Goal: Information Seeking & Learning: Learn about a topic

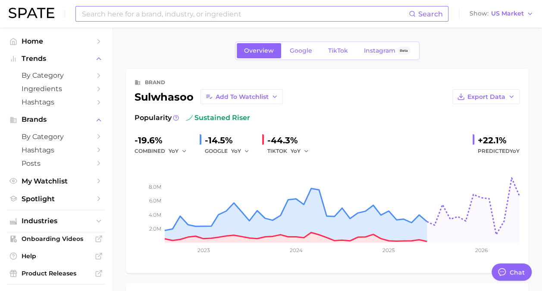
type textarea "x"
click at [42, 73] on span "by Category" at bounding box center [56, 75] width 69 height 8
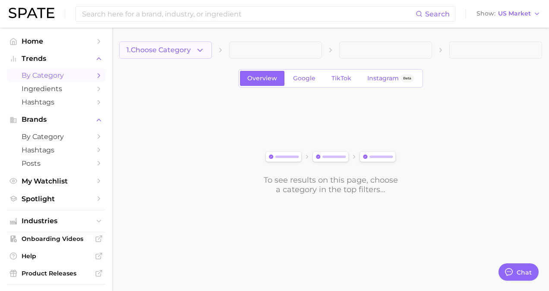
click at [206, 51] on button "1. Choose Category" at bounding box center [165, 49] width 93 height 17
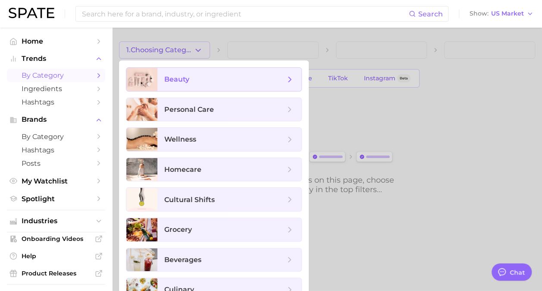
click at [173, 77] on span "beauty" at bounding box center [176, 79] width 25 height 8
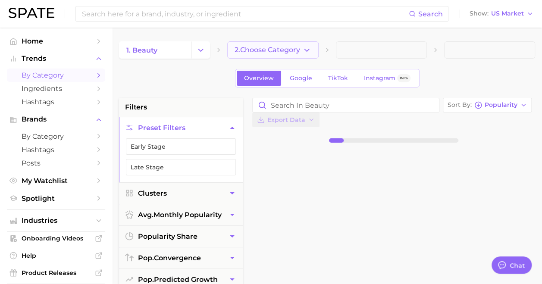
click at [259, 55] on button "2. Choose Category" at bounding box center [272, 49] width 91 height 17
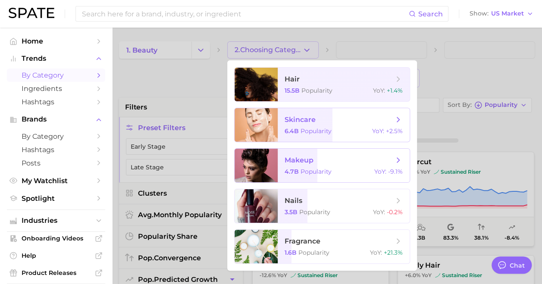
click at [316, 126] on span "skincare 6.4b Popularity YoY : +2.5%" at bounding box center [344, 125] width 132 height 34
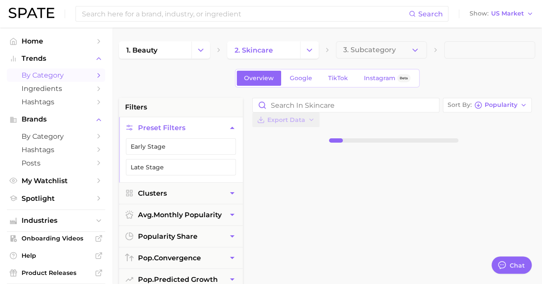
click at [369, 46] on span "3. Subcategory" at bounding box center [369, 50] width 53 height 8
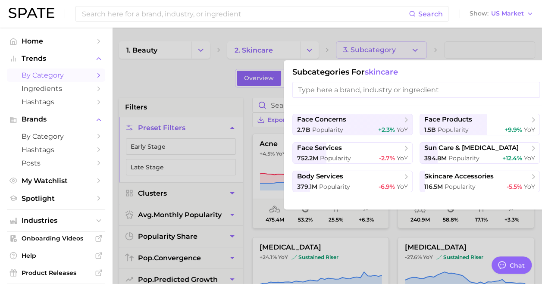
click at [402, 86] on input "search" at bounding box center [417, 90] width 248 height 16
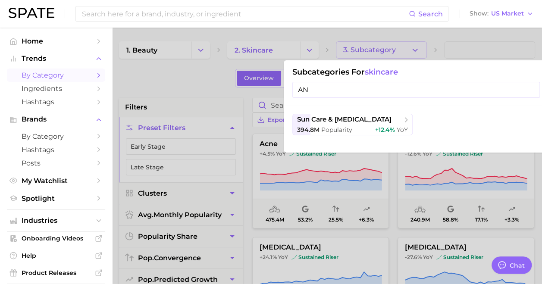
type input "A"
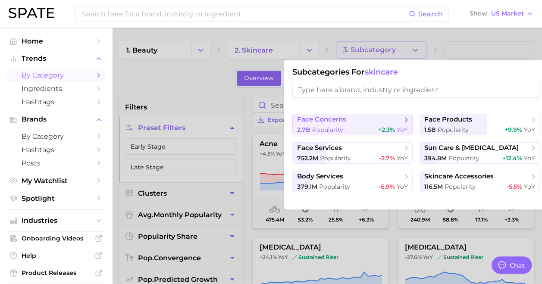
click at [351, 125] on button "face concerns 2.7b Popularity +2.3% YoY" at bounding box center [353, 125] width 120 height 22
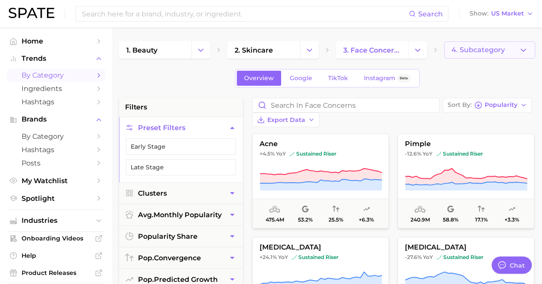
click at [475, 56] on button "4. Subcategory" at bounding box center [489, 49] width 91 height 17
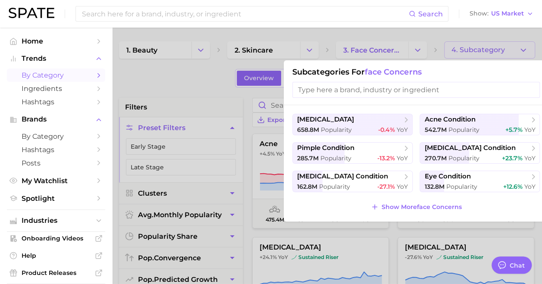
click at [372, 88] on input "search" at bounding box center [417, 90] width 248 height 16
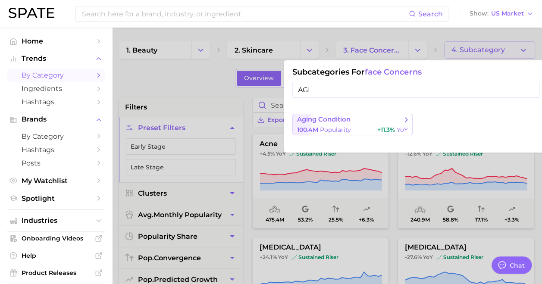
type input "AGI"
click at [358, 129] on div "100.4m Popularity +11.3% YoY" at bounding box center [352, 130] width 111 height 8
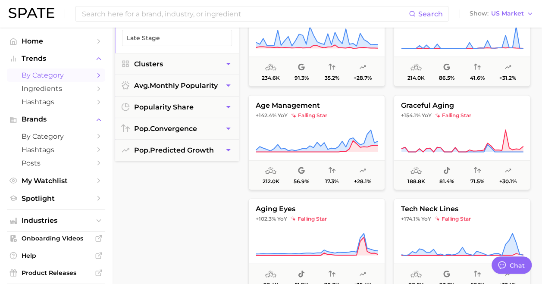
scroll to position [0, 4]
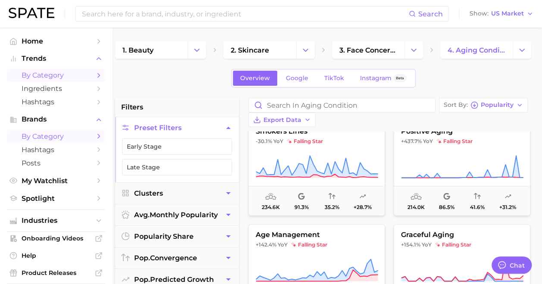
click at [47, 137] on span "by Category" at bounding box center [56, 136] width 69 height 8
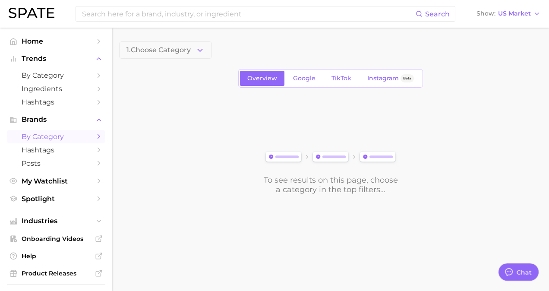
click at [198, 65] on div "1. Choose Category Overview Google TikTok Instagram Beta To see results on this…" at bounding box center [330, 117] width 423 height 153
click at [186, 54] on button "1. Choose Category" at bounding box center [165, 49] width 93 height 17
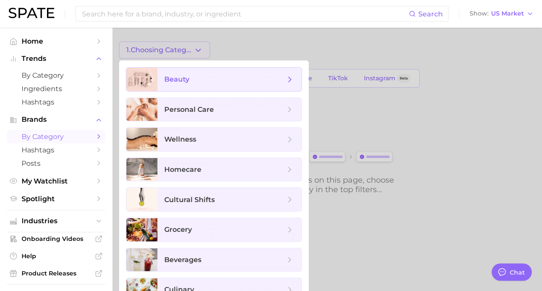
click at [184, 88] on span "beauty" at bounding box center [230, 79] width 144 height 23
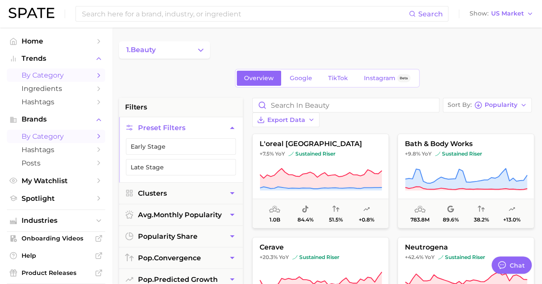
click at [41, 78] on span "by Category" at bounding box center [56, 75] width 69 height 8
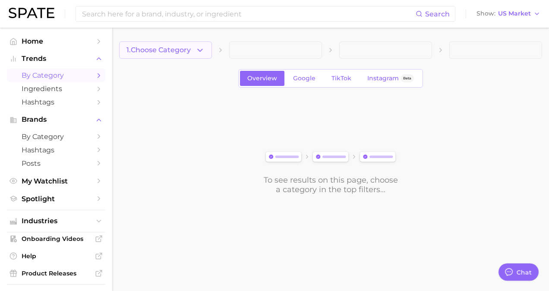
click at [193, 50] on button "1. Choose Category" at bounding box center [165, 49] width 93 height 17
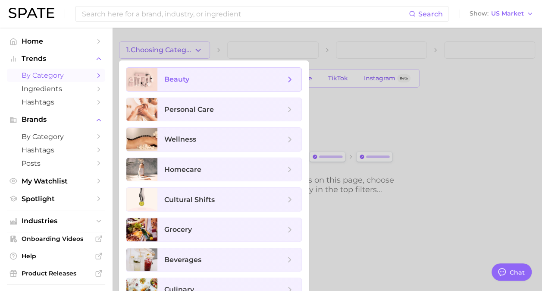
click at [188, 83] on span "beauty" at bounding box center [176, 79] width 25 height 8
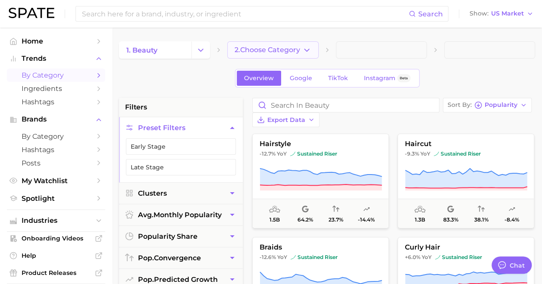
click at [255, 50] on span "2. Choose Category" at bounding box center [268, 50] width 66 height 8
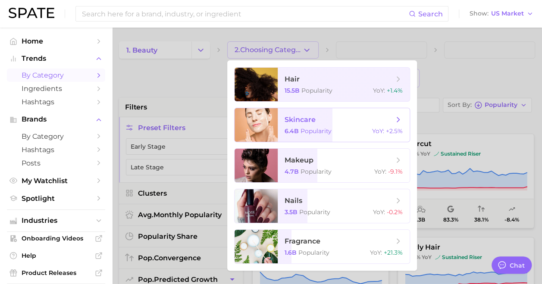
click at [317, 123] on span "skincare" at bounding box center [339, 119] width 109 height 9
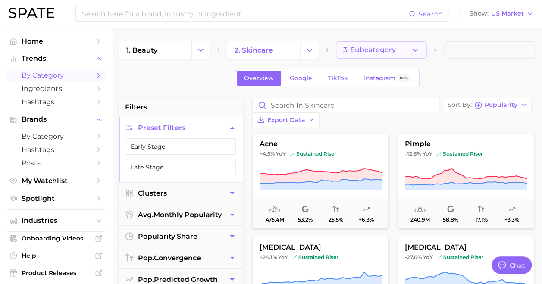
click at [350, 52] on span "3. Subcategory" at bounding box center [369, 50] width 53 height 8
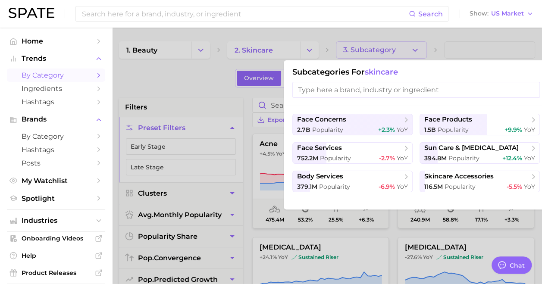
click at [369, 87] on input "search" at bounding box center [417, 90] width 248 height 16
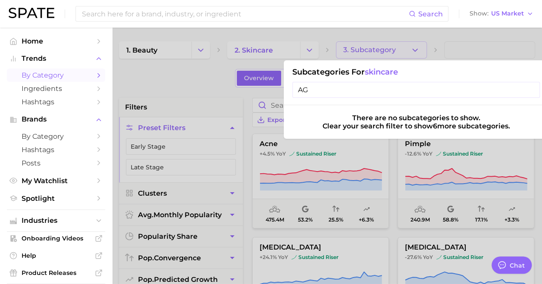
type input "A"
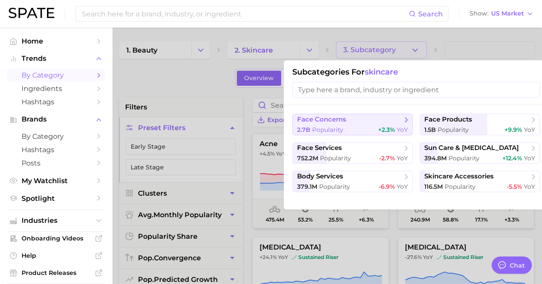
click at [350, 124] on button "face concerns 2.7b Popularity +2.3% YoY" at bounding box center [353, 125] width 120 height 22
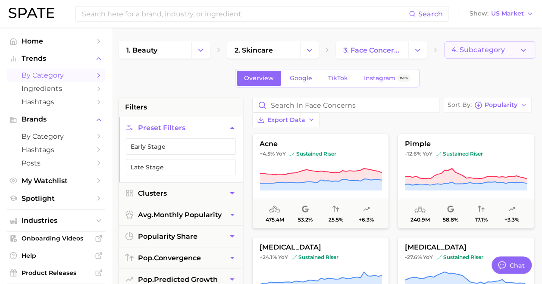
click at [464, 45] on button "4. Subcategory" at bounding box center [489, 49] width 91 height 17
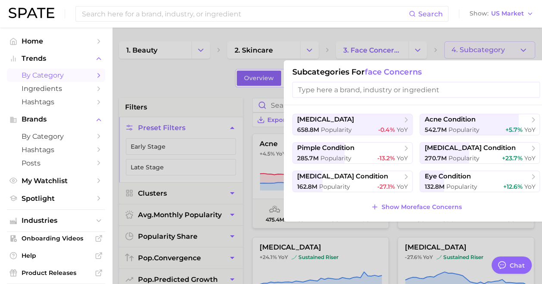
click at [398, 90] on input "search" at bounding box center [417, 90] width 248 height 16
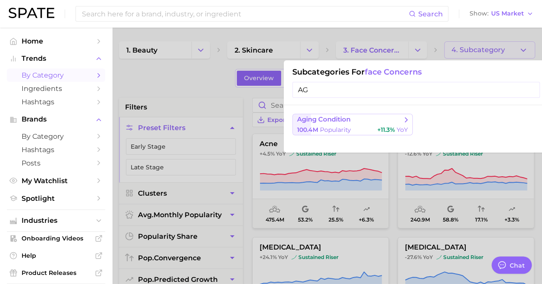
type input "AG"
click at [372, 126] on div "100.4m Popularity +11.3% YoY" at bounding box center [352, 130] width 111 height 8
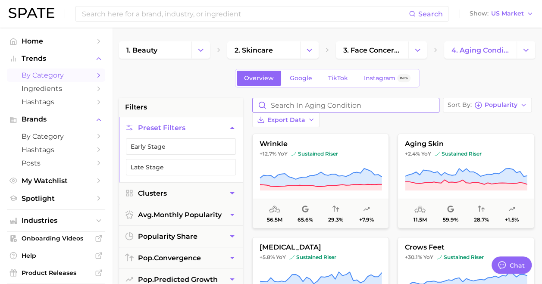
click at [296, 106] on input "Search in aging condition" at bounding box center [346, 105] width 186 height 14
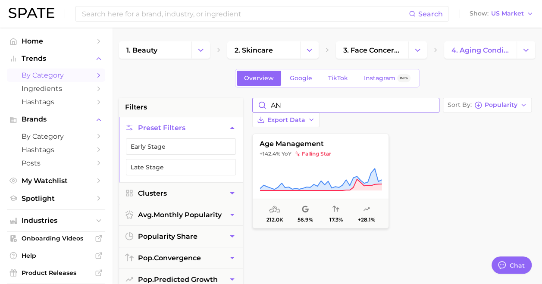
type input "A"
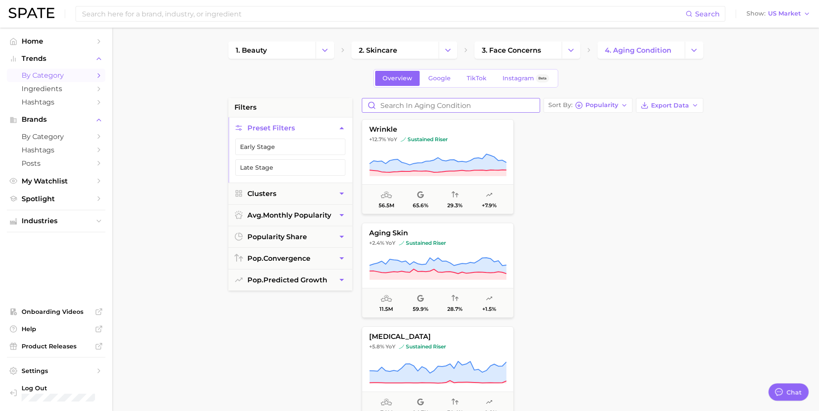
type textarea "x"
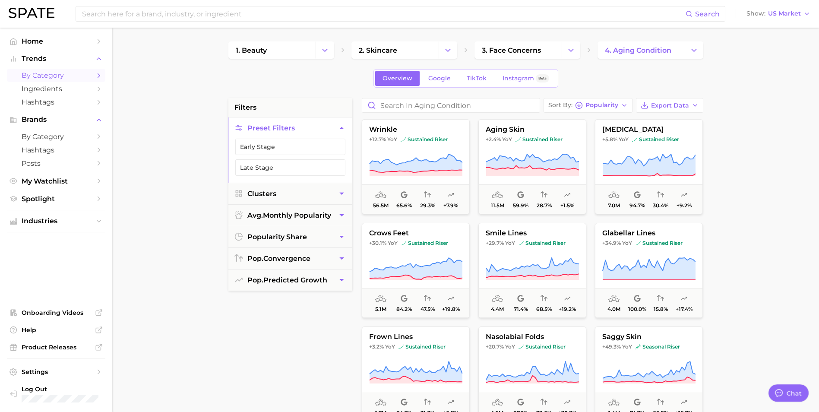
click at [548, 95] on main "1. beauty 2. skincare 3. face concerns 4. aging condition Overview Google TikTo…" at bounding box center [465, 355] width 706 height 655
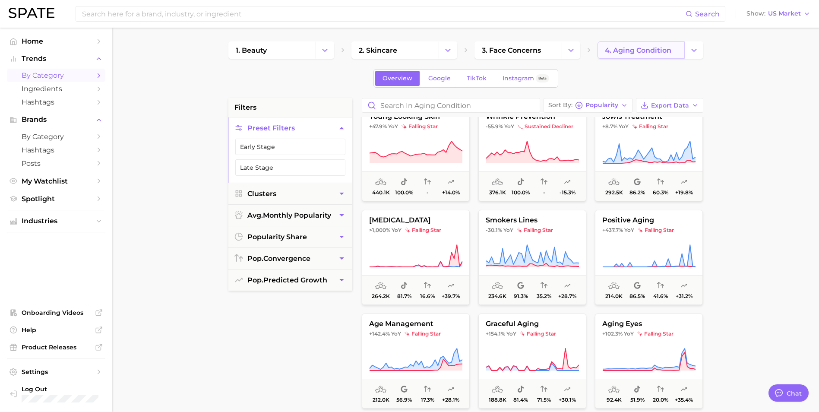
click at [548, 50] on span "4. aging condition" at bounding box center [638, 50] width 66 height 8
click at [548, 53] on button "Change Category" at bounding box center [693, 49] width 19 height 17
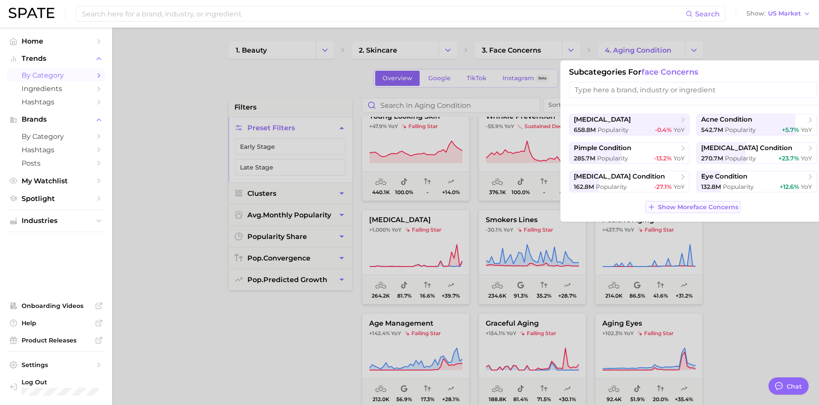
click at [548, 205] on span "Show More face concerns" at bounding box center [698, 207] width 80 height 7
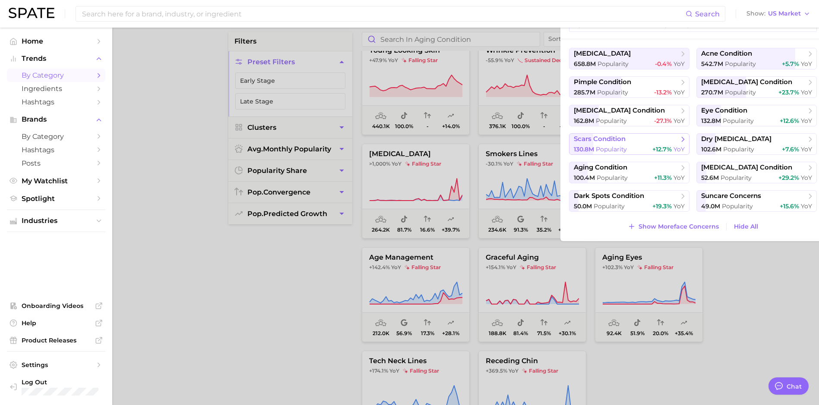
scroll to position [86, 0]
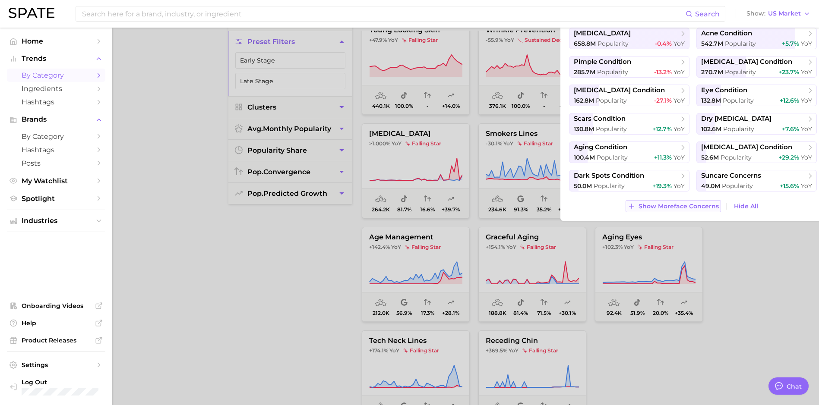
click at [548, 210] on span "Show More face concerns" at bounding box center [678, 206] width 80 height 7
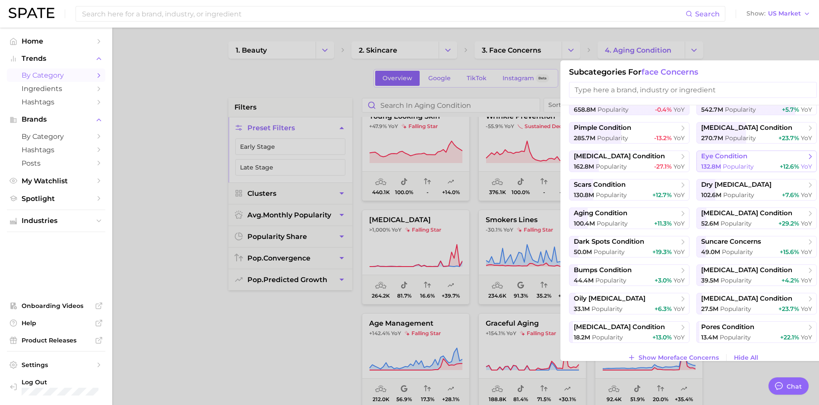
scroll to position [32, 0]
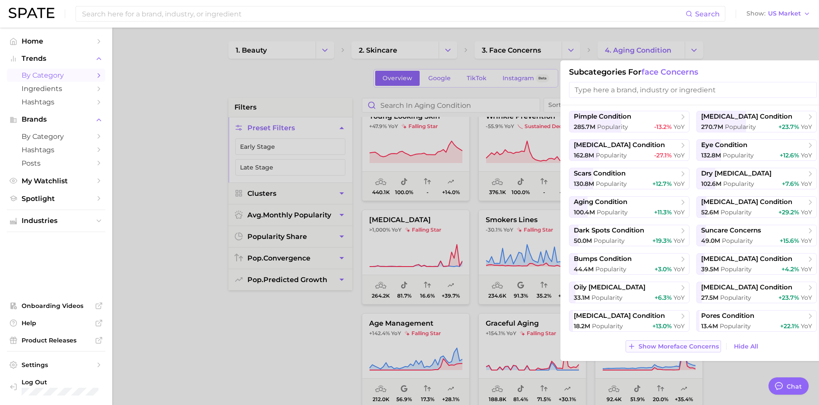
click at [548, 290] on span "Show More face concerns" at bounding box center [678, 346] width 80 height 7
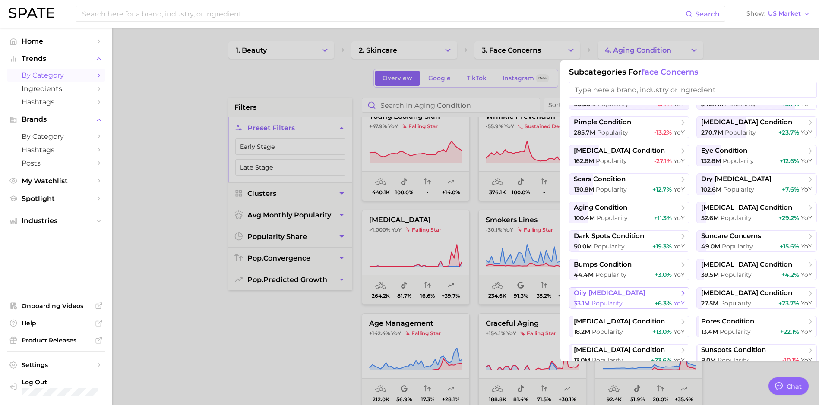
scroll to position [0, 0]
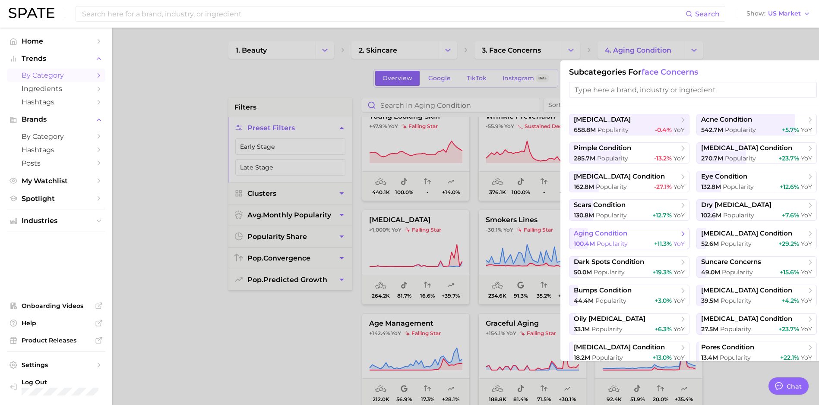
click at [548, 233] on icon at bounding box center [682, 234] width 9 height 9
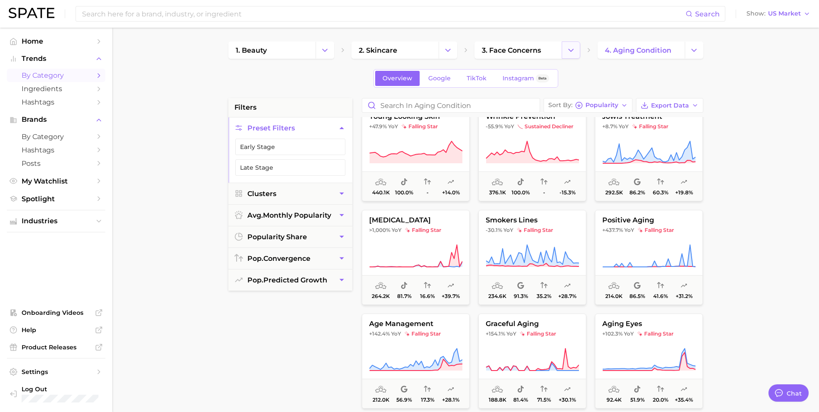
click at [548, 49] on button "Change Category" at bounding box center [570, 49] width 19 height 17
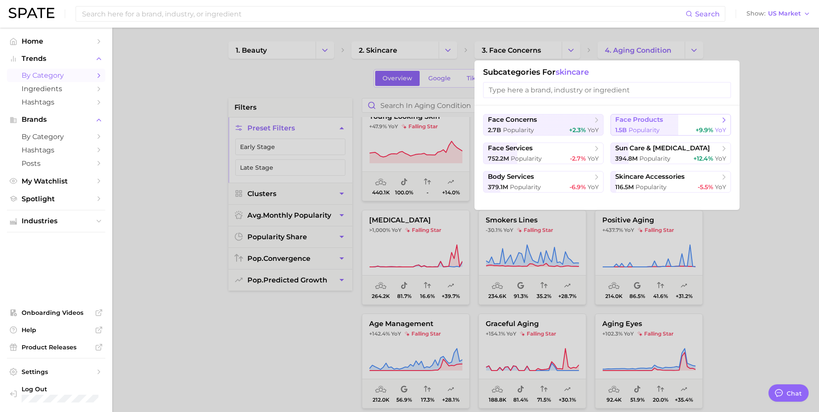
click at [548, 126] on span "Popularity" at bounding box center [643, 130] width 31 height 8
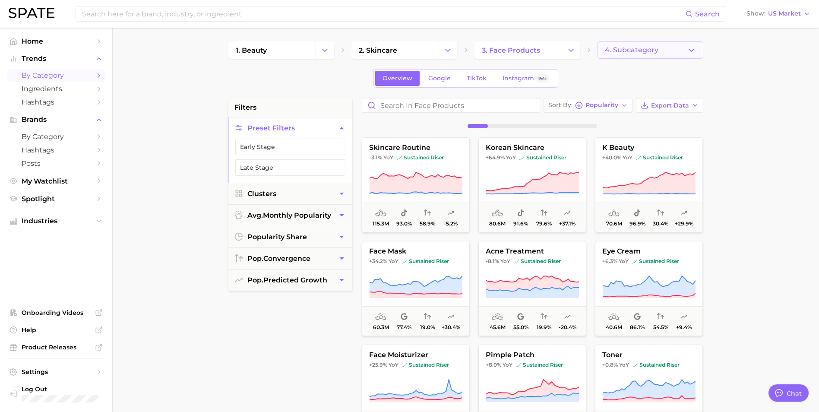
click at [548, 54] on span "4. Subcategory" at bounding box center [632, 50] width 54 height 8
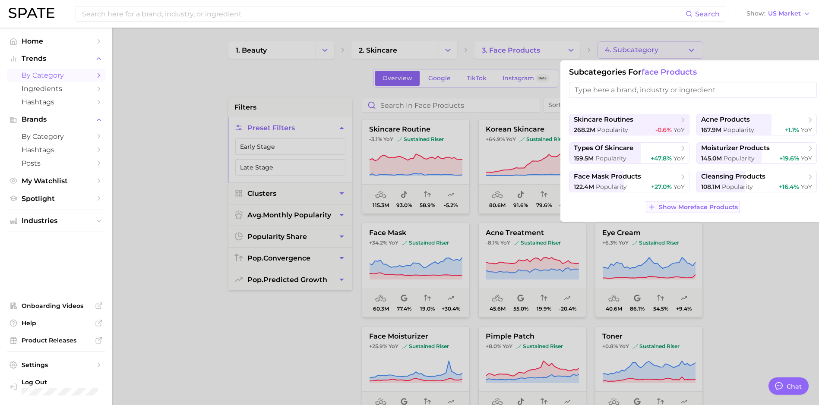
click at [548, 207] on span "Show More face products" at bounding box center [698, 207] width 79 height 7
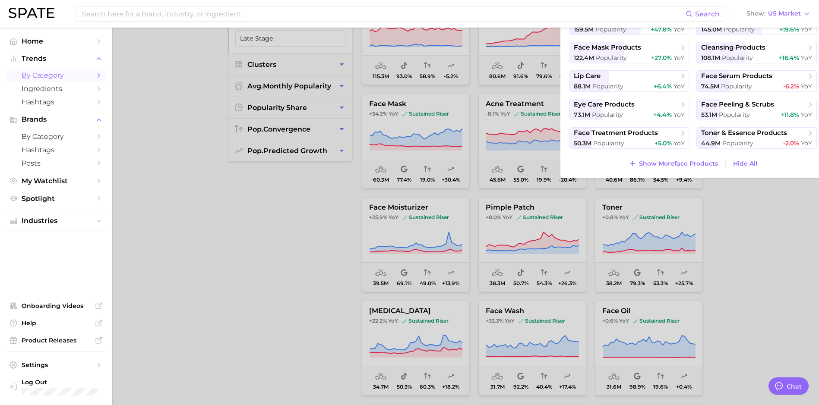
scroll to position [129, 0]
click at [548, 166] on span "Show More face products" at bounding box center [678, 163] width 79 height 7
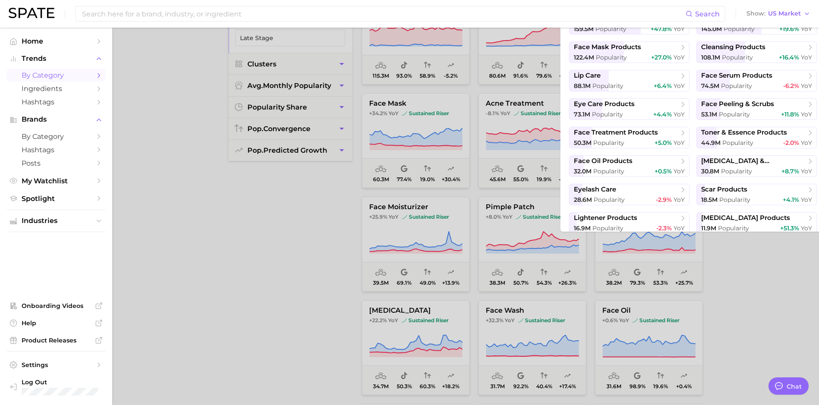
scroll to position [32, 0]
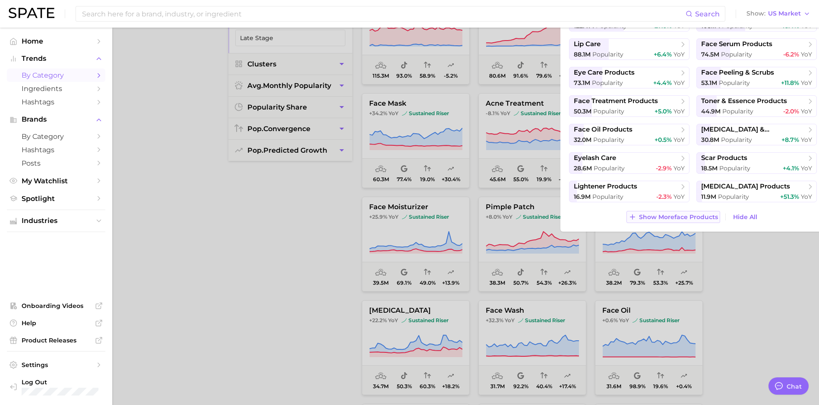
click at [548, 214] on span "Show More face products" at bounding box center [678, 217] width 79 height 7
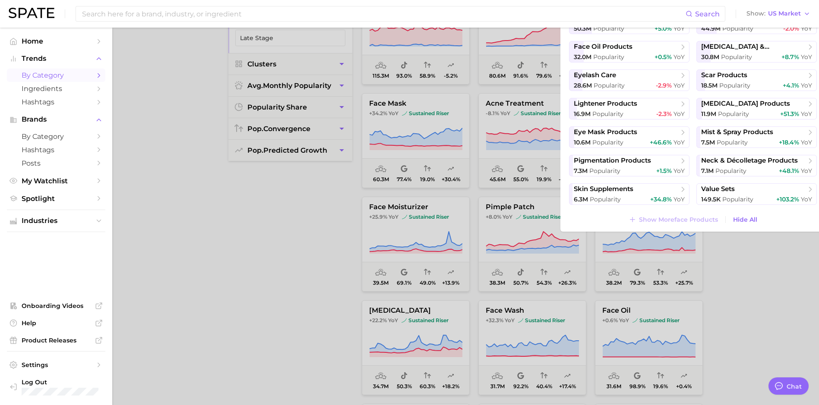
scroll to position [117, 0]
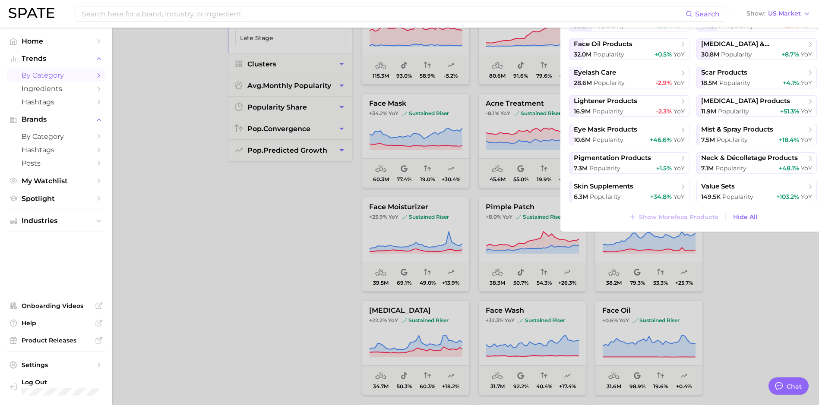
click at [170, 258] on div at bounding box center [409, 202] width 819 height 405
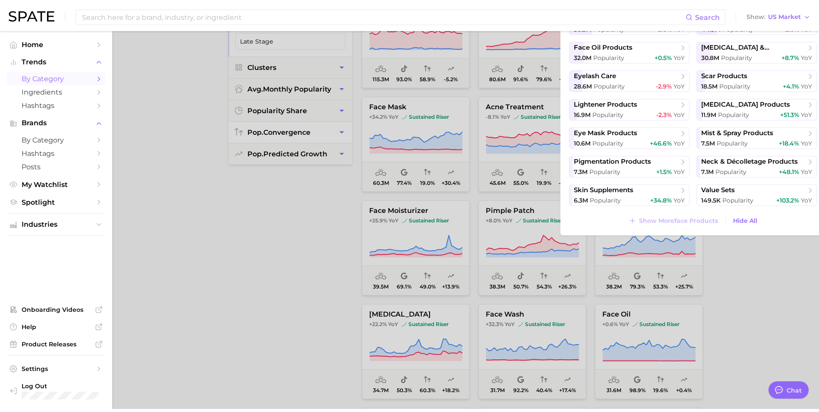
scroll to position [0, 0]
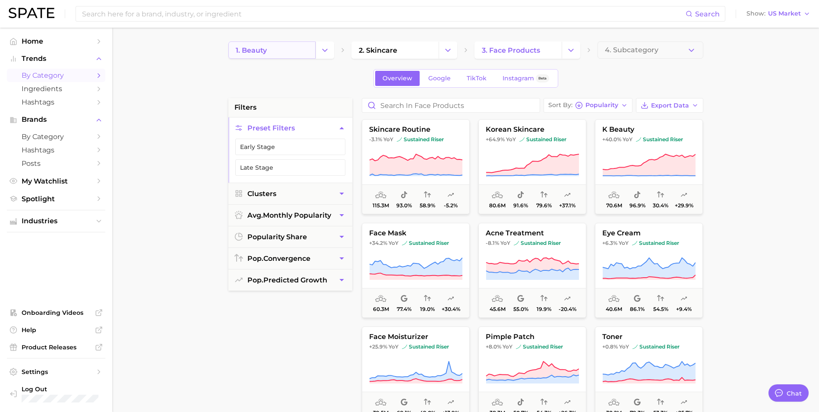
click at [295, 54] on link "1. beauty" at bounding box center [271, 49] width 87 height 17
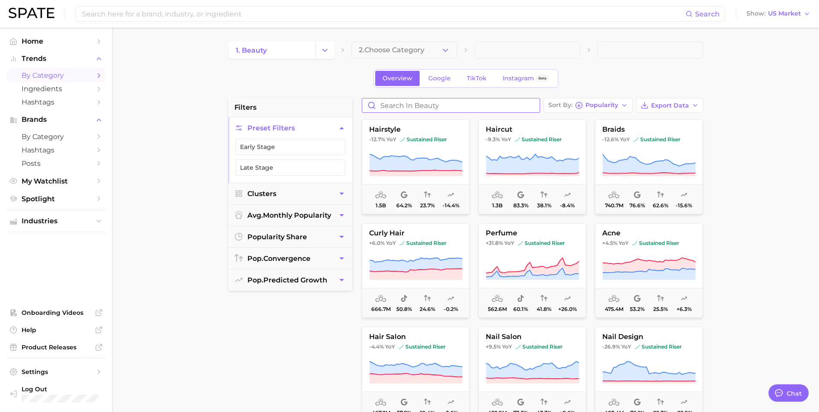
click at [432, 106] on input "Search in beauty" at bounding box center [450, 105] width 177 height 14
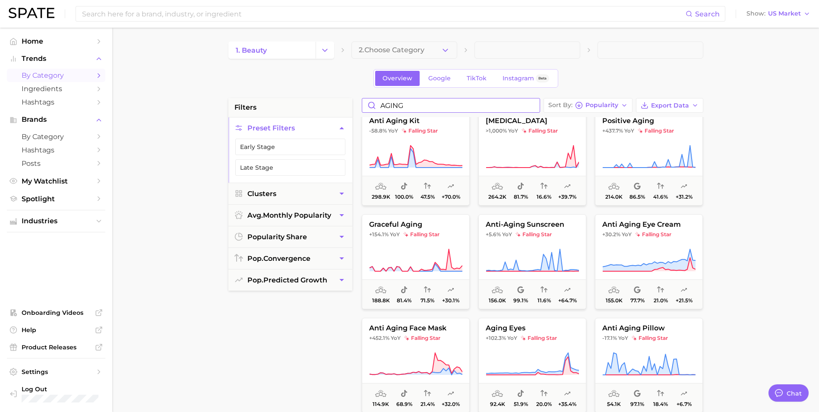
scroll to position [220, 0]
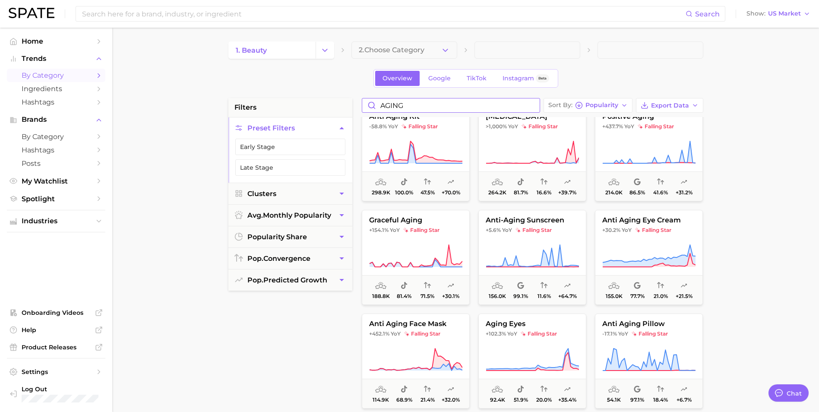
click at [383, 108] on input "AGING" at bounding box center [450, 105] width 177 height 14
click at [379, 107] on input "AGING" at bounding box center [450, 105] width 177 height 14
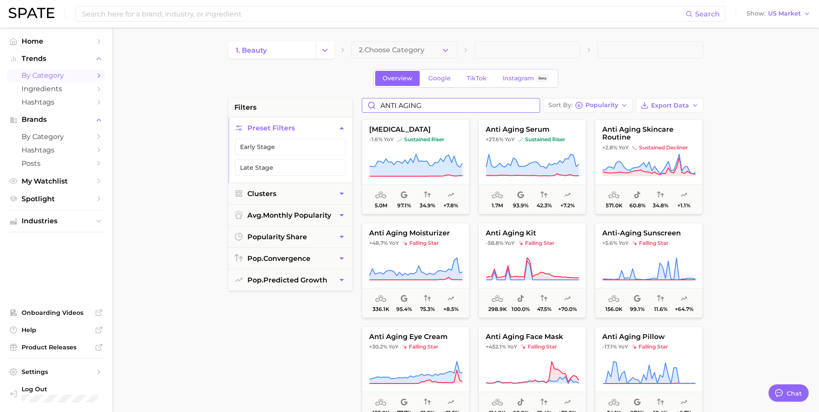
type input "ANTI AGING"
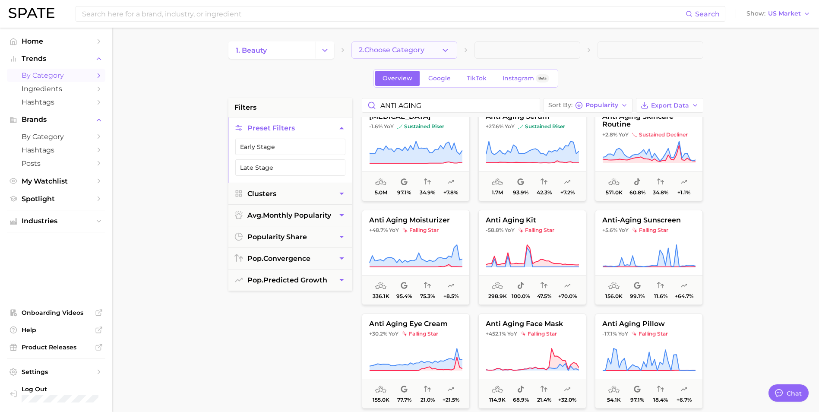
click at [437, 48] on button "2. Choose Category" at bounding box center [404, 49] width 106 height 17
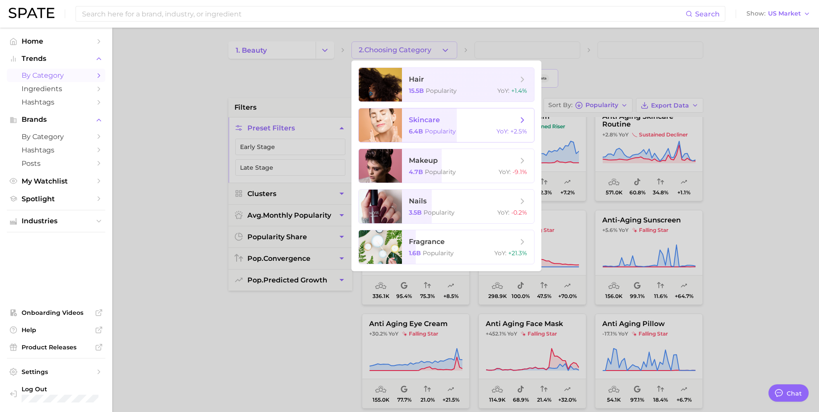
click at [444, 110] on span "skincare 6.4b Popularity YoY : +2.5%" at bounding box center [468, 125] width 132 height 34
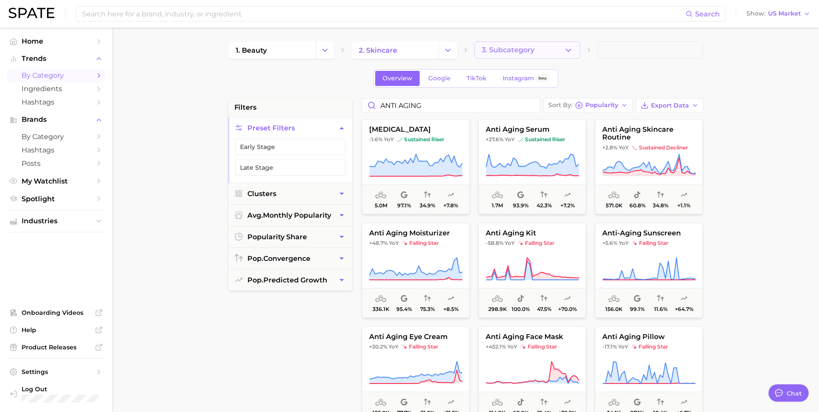
click at [536, 54] on button "3. Subcategory" at bounding box center [527, 49] width 106 height 17
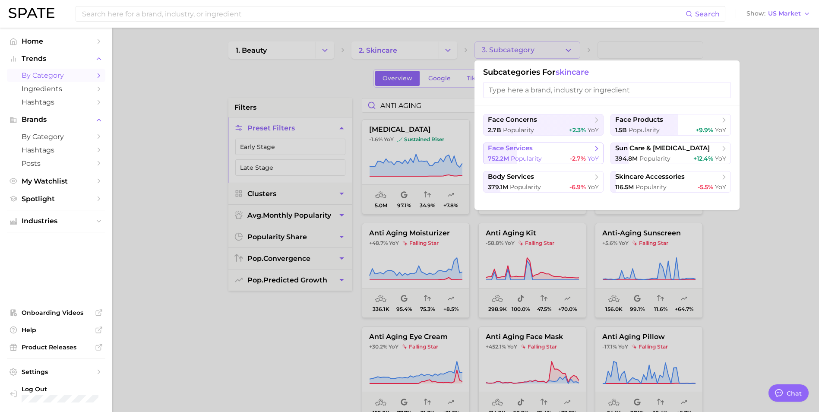
click at [537, 159] on span "Popularity" at bounding box center [525, 158] width 31 height 8
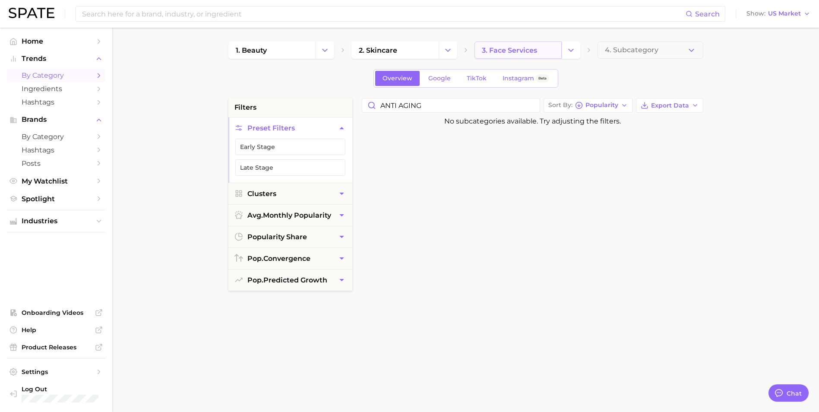
click at [541, 47] on link "3. face services" at bounding box center [517, 49] width 87 height 17
click at [548, 43] on link "3. face services" at bounding box center [517, 49] width 87 height 17
click at [548, 47] on icon "Change Category" at bounding box center [570, 50] width 9 height 9
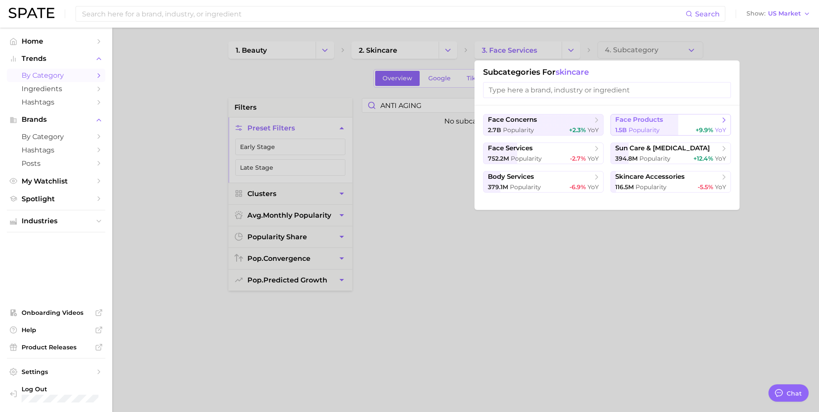
click at [548, 127] on span "Popularity" at bounding box center [643, 130] width 31 height 8
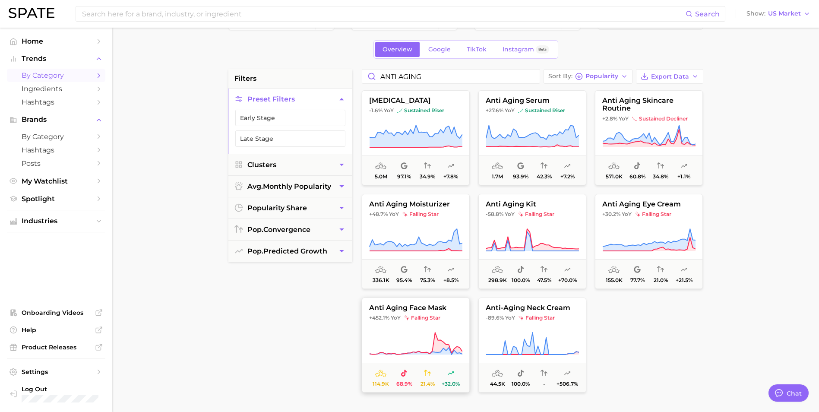
scroll to position [43, 0]
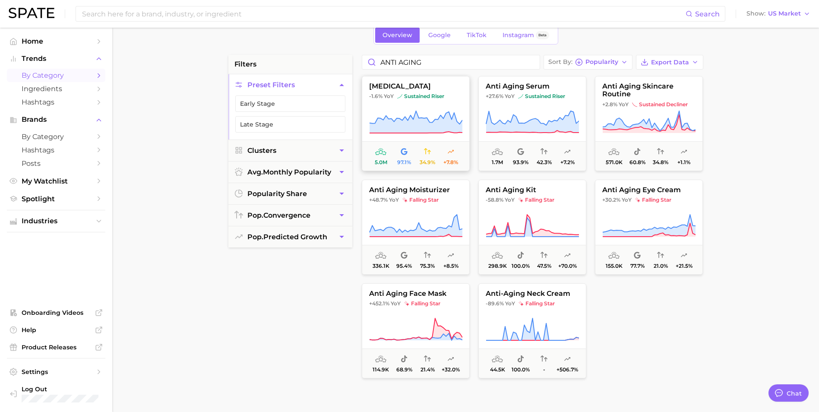
click at [434, 132] on icon at bounding box center [415, 122] width 93 height 22
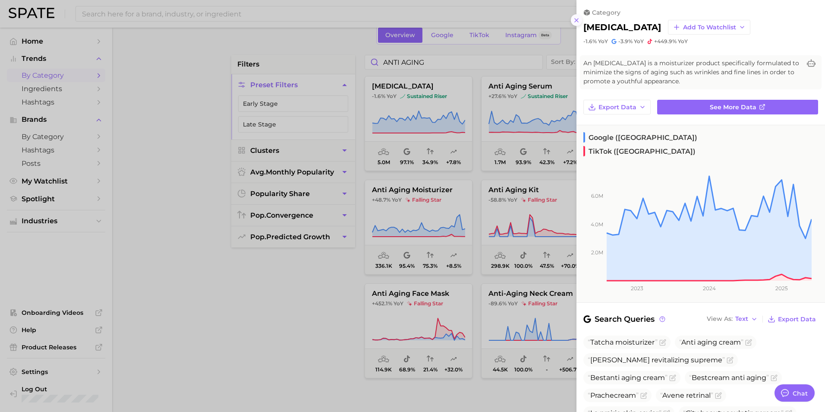
click at [548, 23] on icon at bounding box center [576, 20] width 7 height 7
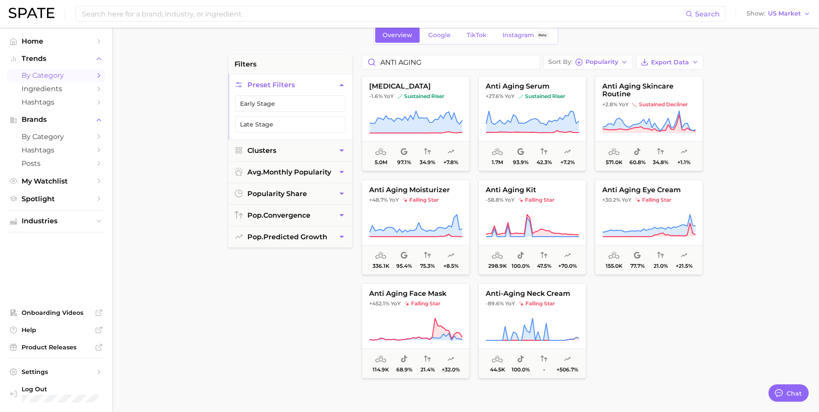
click at [218, 290] on main "1. beauty 2. skincare 3. face products 4. Subcategory Overview Google TikTok In…" at bounding box center [465, 311] width 706 height 655
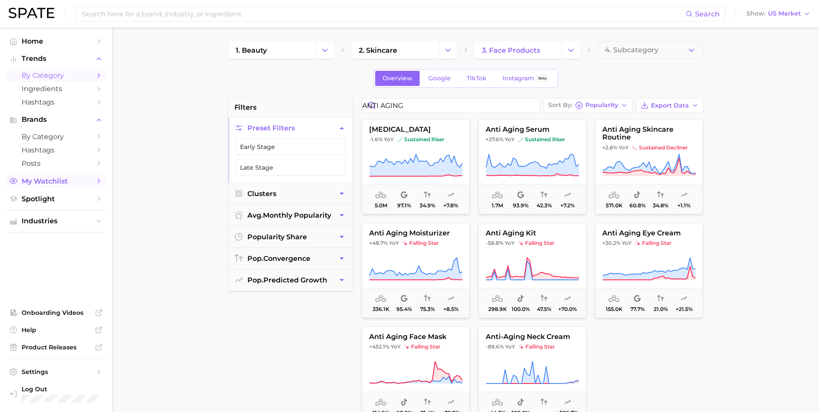
click at [48, 175] on link "My Watchlist" at bounding box center [56, 180] width 98 height 13
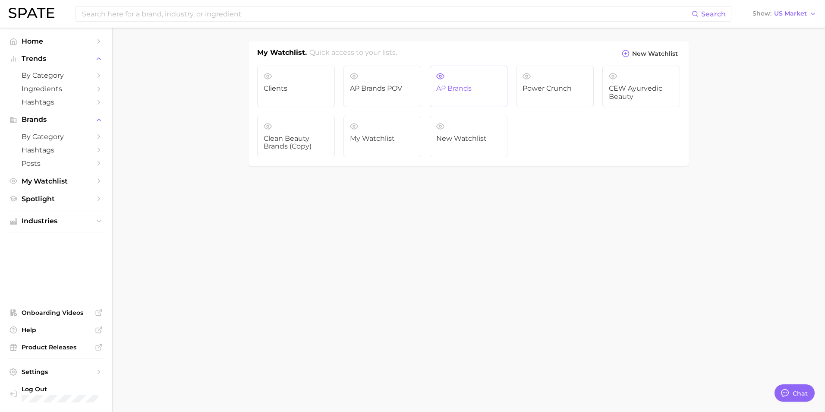
click at [471, 88] on span "AP Brands" at bounding box center [468, 89] width 65 height 8
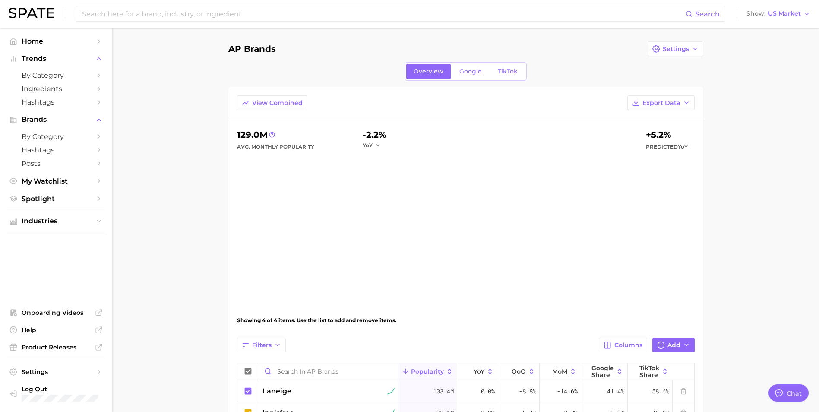
type textarea "x"
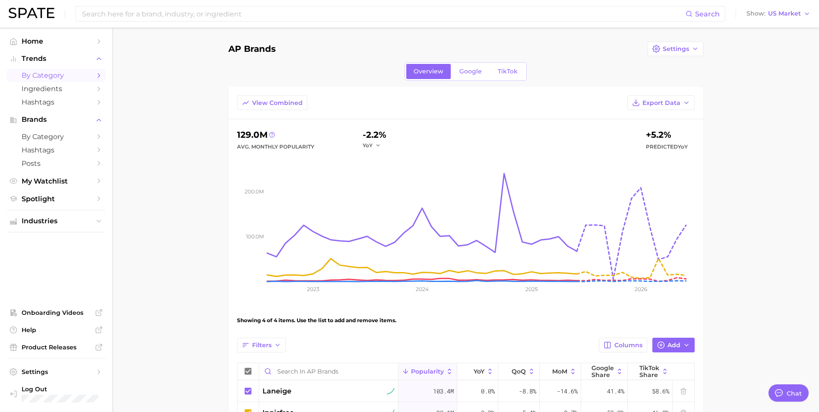
click at [45, 75] on span "by Category" at bounding box center [56, 75] width 69 height 8
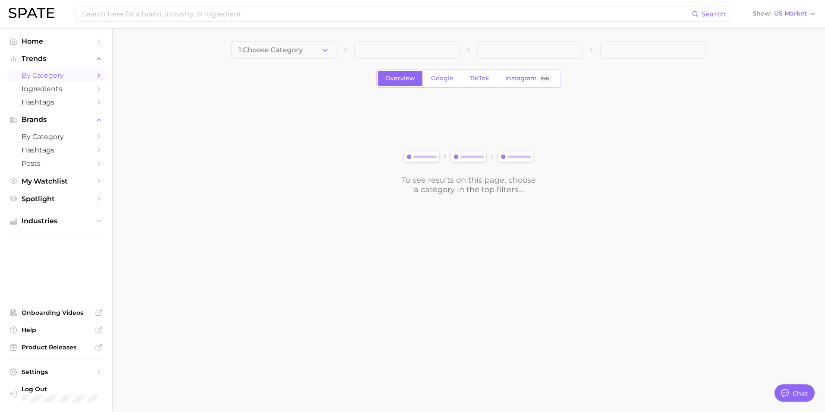
click at [369, 54] on span at bounding box center [407, 49] width 106 height 17
click at [372, 44] on span at bounding box center [407, 49] width 106 height 17
click at [320, 50] on button "1. Choose Category" at bounding box center [284, 49] width 106 height 17
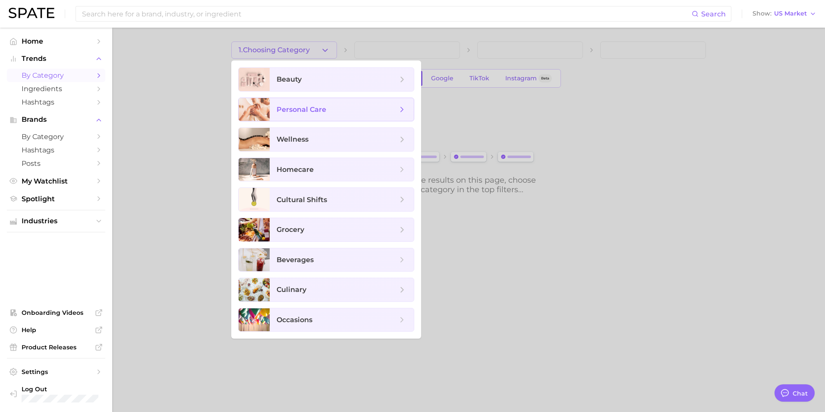
click at [331, 106] on span "personal care" at bounding box center [337, 109] width 121 height 9
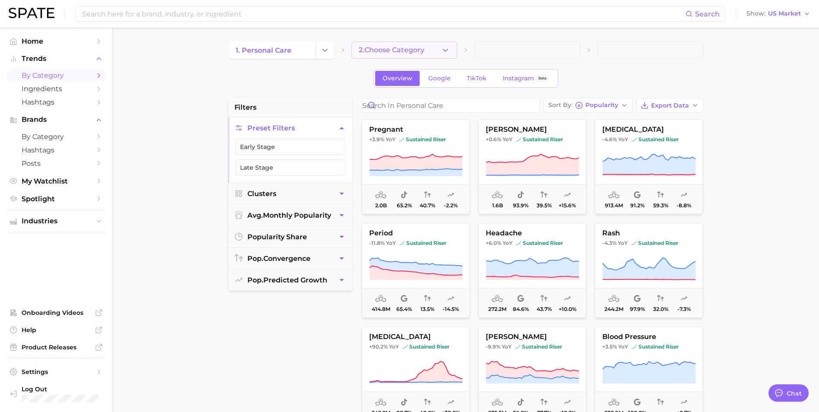
click at [449, 53] on icon "button" at bounding box center [445, 50] width 9 height 9
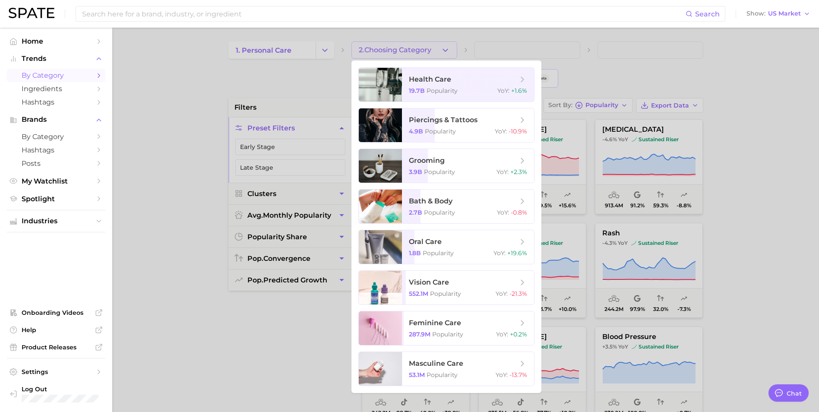
drag, startPoint x: 113, startPoint y: 112, endPoint x: 264, endPoint y: 82, distance: 153.6
click at [118, 107] on div at bounding box center [409, 206] width 819 height 412
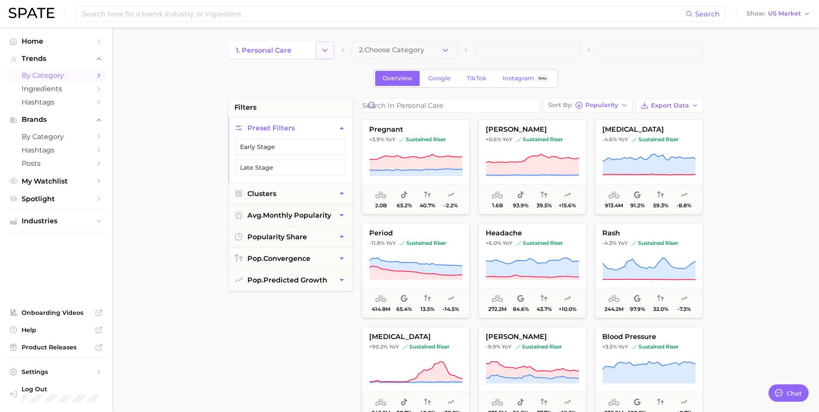
click at [316, 49] on button "Change Category" at bounding box center [324, 49] width 19 height 17
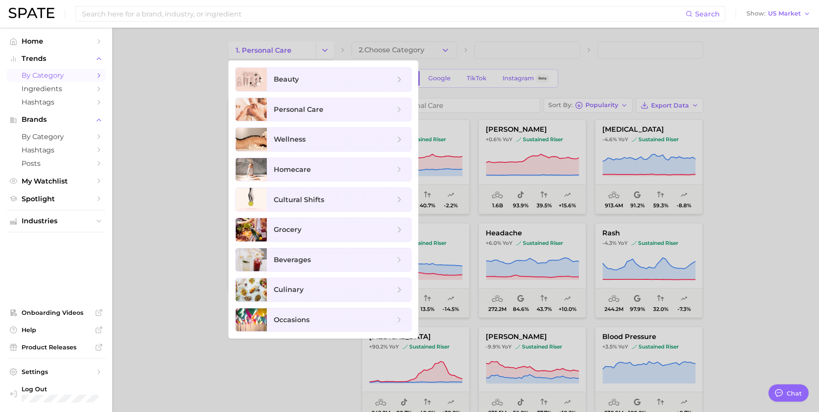
click at [194, 59] on div at bounding box center [409, 206] width 819 height 412
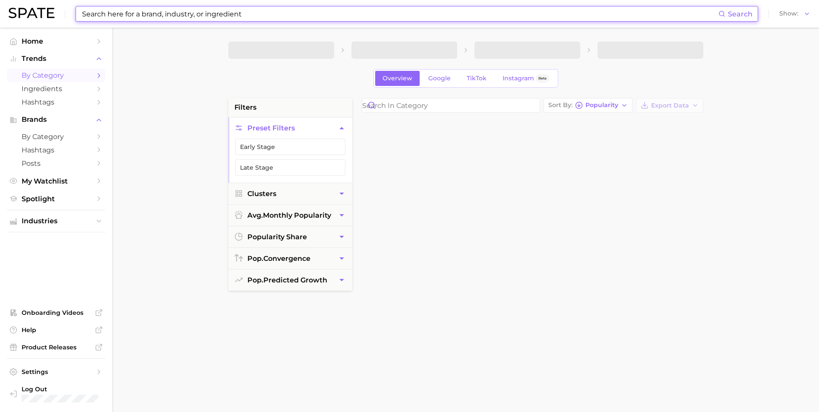
click at [153, 13] on input at bounding box center [399, 13] width 637 height 15
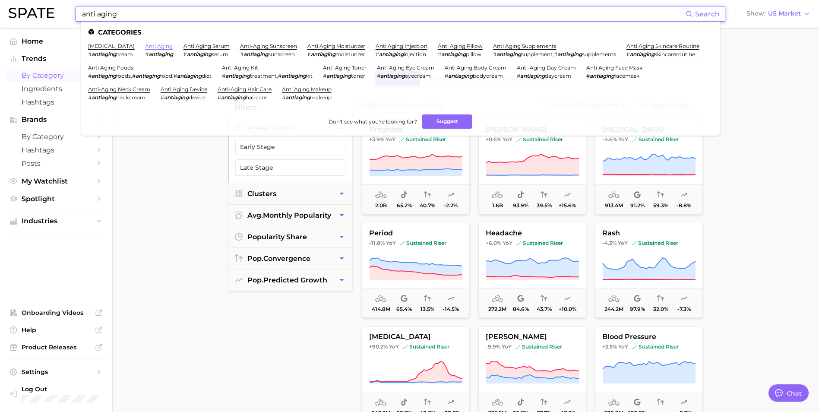
type input "anti aging"
click at [161, 46] on link "anti aging" at bounding box center [159, 46] width 28 height 6
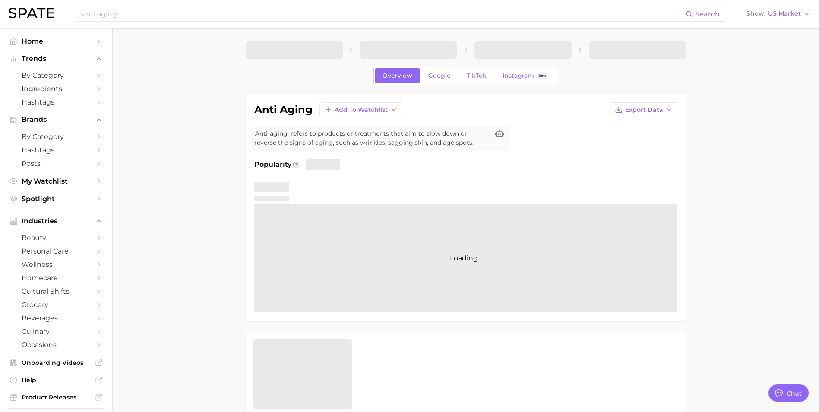
type textarea "x"
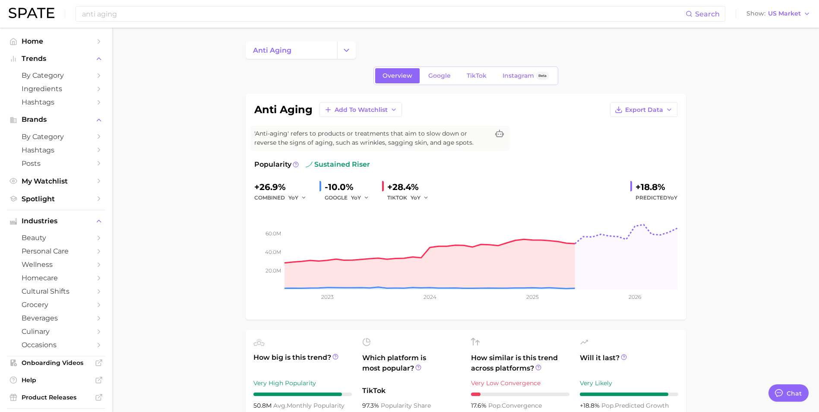
click at [436, 78] on span "Google" at bounding box center [439, 75] width 22 height 7
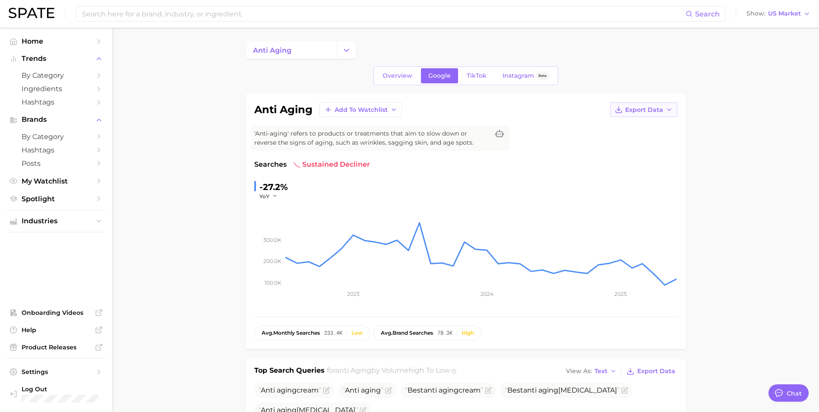
click at [659, 109] on span "Export Data" at bounding box center [644, 109] width 38 height 7
click at [619, 138] on span "Time Series Image" at bounding box center [626, 141] width 58 height 7
click at [463, 76] on link "TikTok" at bounding box center [476, 75] width 35 height 15
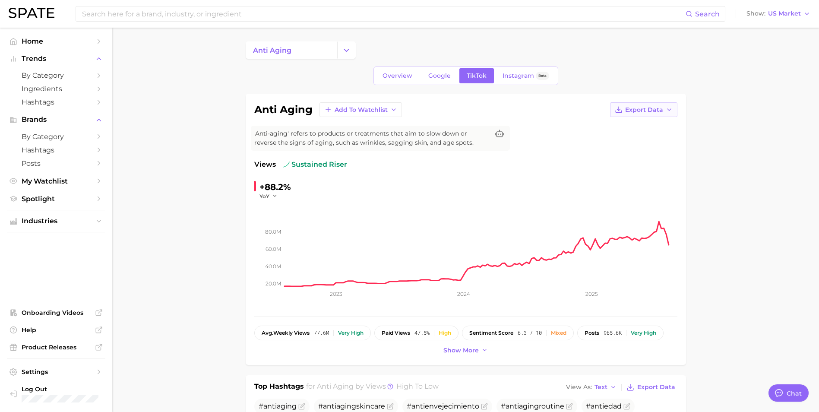
click at [672, 110] on button "Export Data" at bounding box center [643, 109] width 67 height 15
click at [630, 139] on span "Time Series Image" at bounding box center [626, 141] width 58 height 7
click at [520, 76] on span "Instagram" at bounding box center [518, 75] width 32 height 7
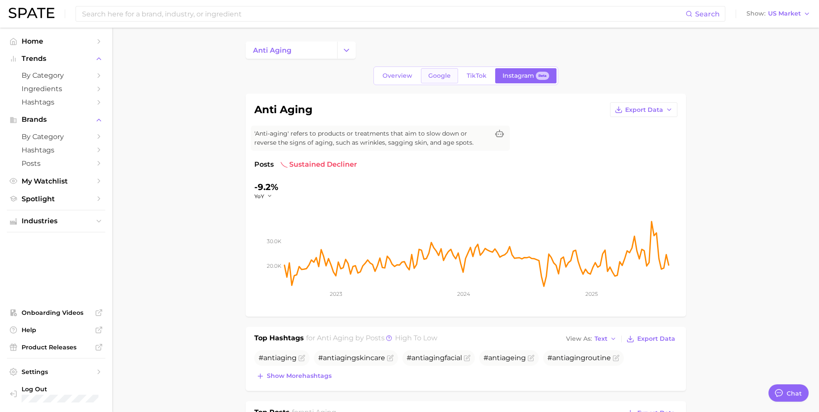
click at [435, 75] on span "Google" at bounding box center [439, 75] width 22 height 7
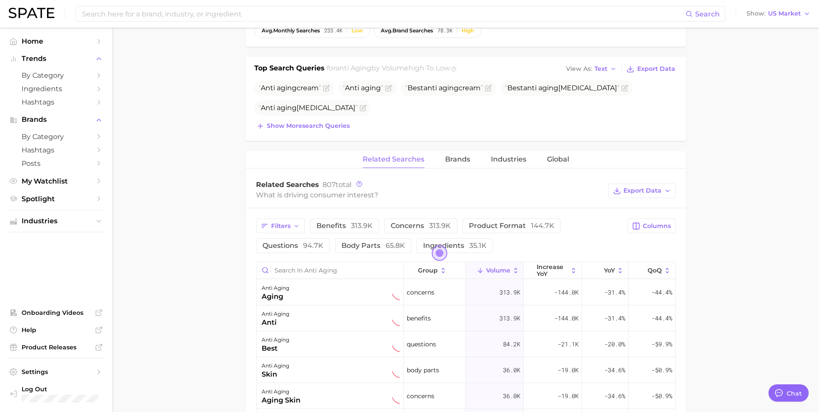
scroll to position [345, 0]
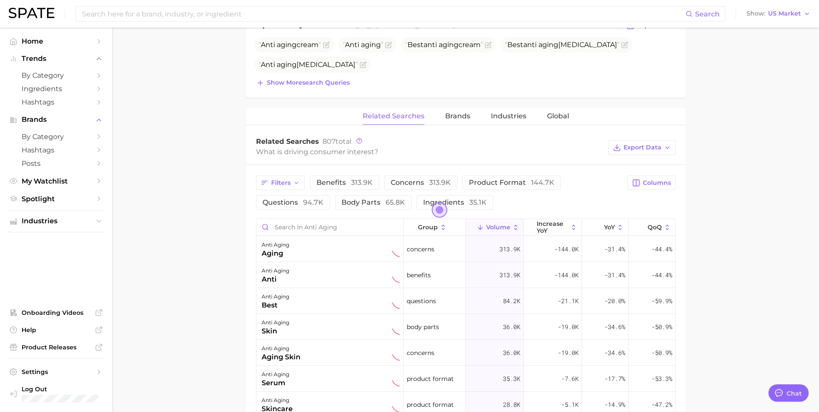
click at [438, 210] on span "Open the dialog" at bounding box center [440, 210] width 16 height 16
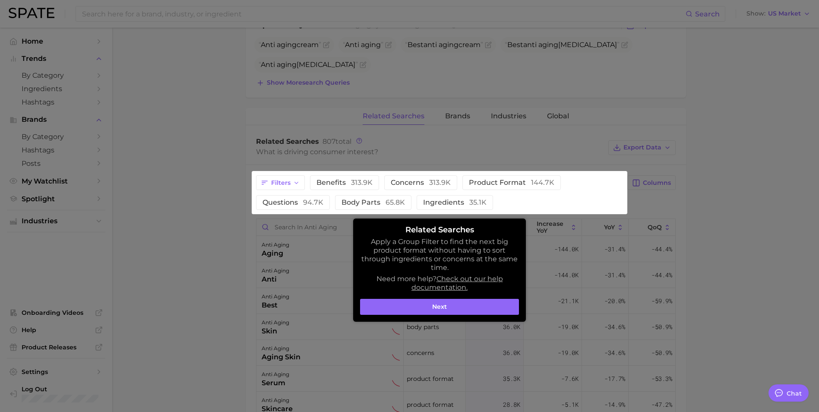
scroll to position [461, 0]
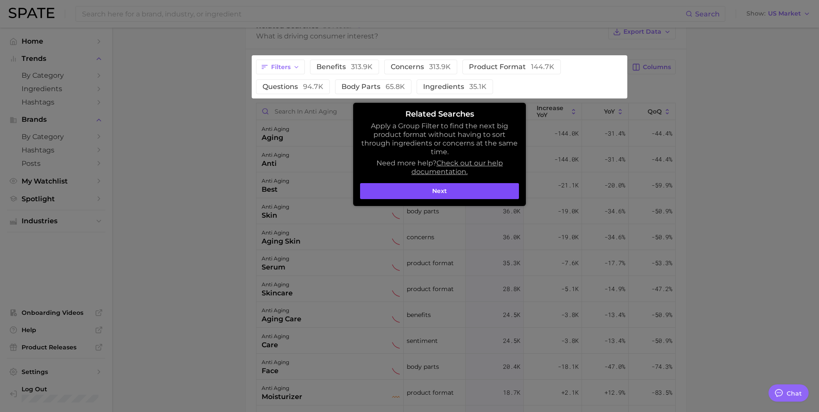
click at [411, 185] on button "Next" at bounding box center [439, 191] width 159 height 16
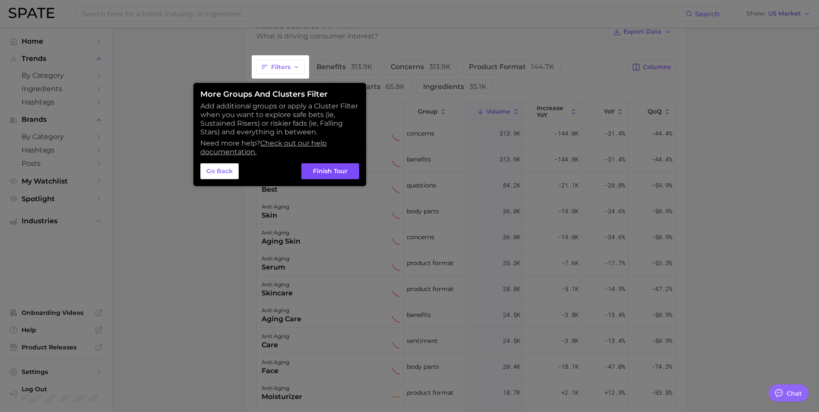
click at [319, 170] on button "Finish Tour" at bounding box center [330, 171] width 58 height 16
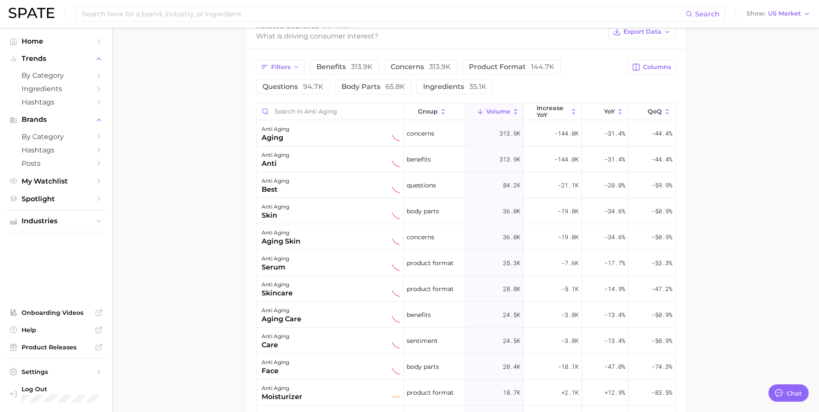
click at [224, 202] on main "anti aging Overview Google TikTok Instagram Beta anti aging Add to Watchlist Ex…" at bounding box center [465, 67] width 706 height 1001
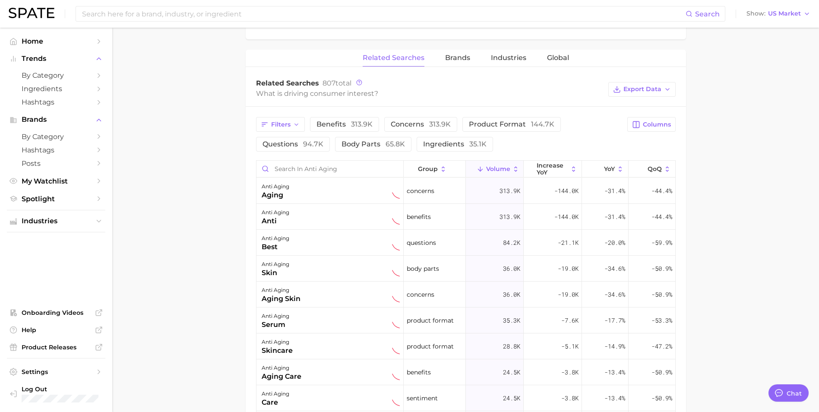
scroll to position [418, 0]
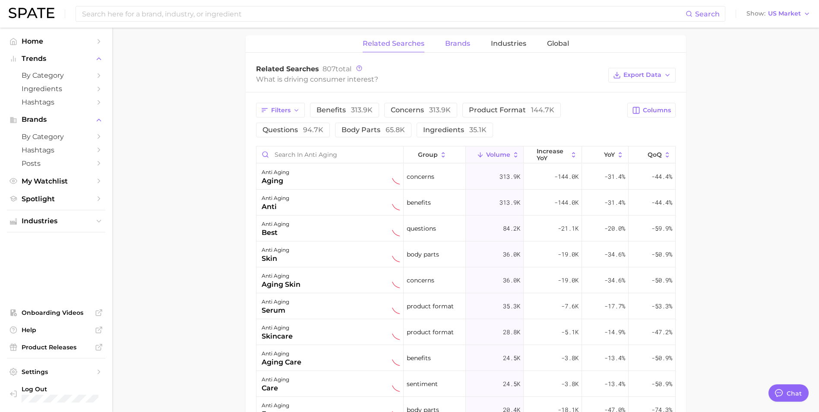
click at [452, 37] on button "Brands" at bounding box center [457, 43] width 25 height 17
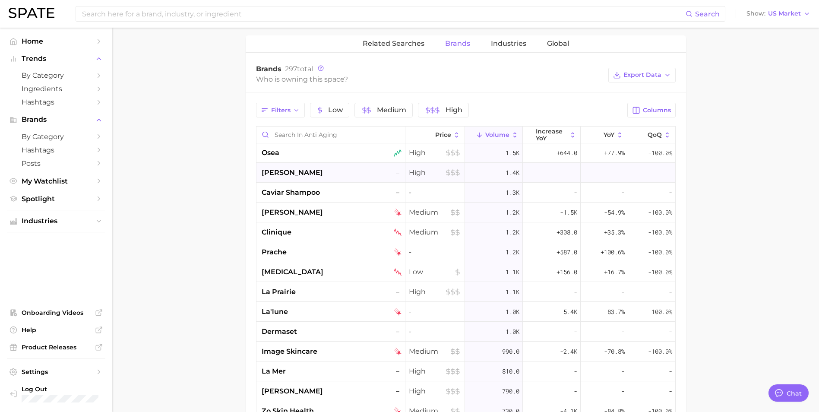
scroll to position [0, 0]
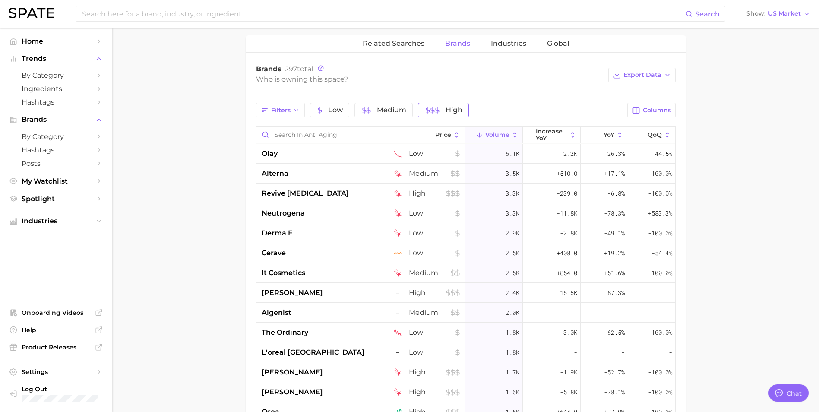
click at [455, 111] on span "High" at bounding box center [453, 110] width 17 height 7
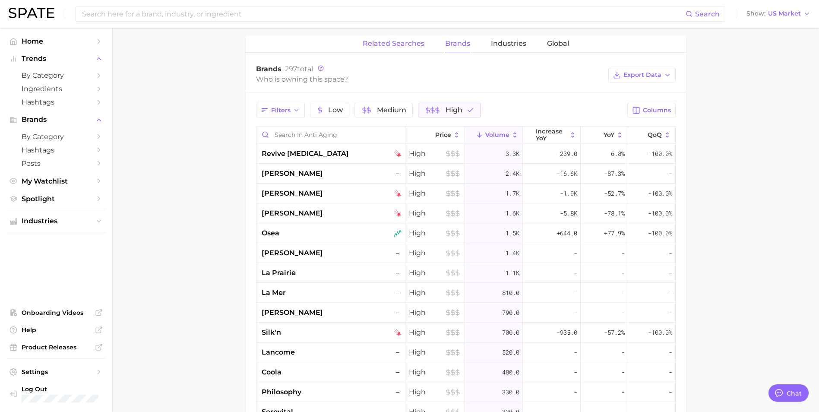
click at [392, 47] on span "Related Searches" at bounding box center [393, 44] width 62 height 8
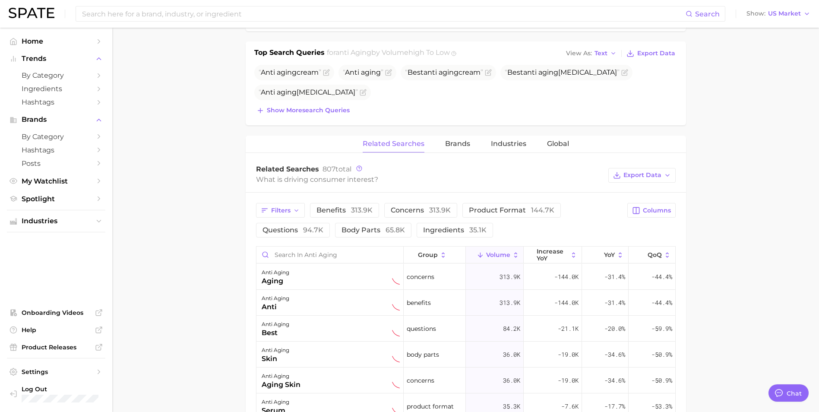
scroll to position [245, 0]
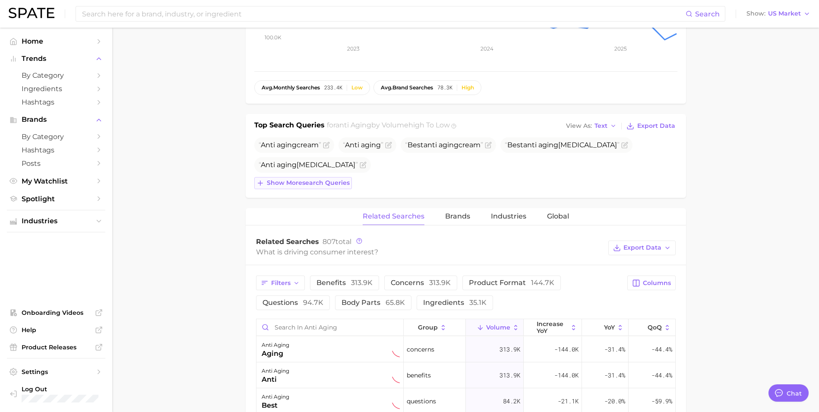
click at [313, 182] on span "Show more search queries" at bounding box center [308, 182] width 83 height 7
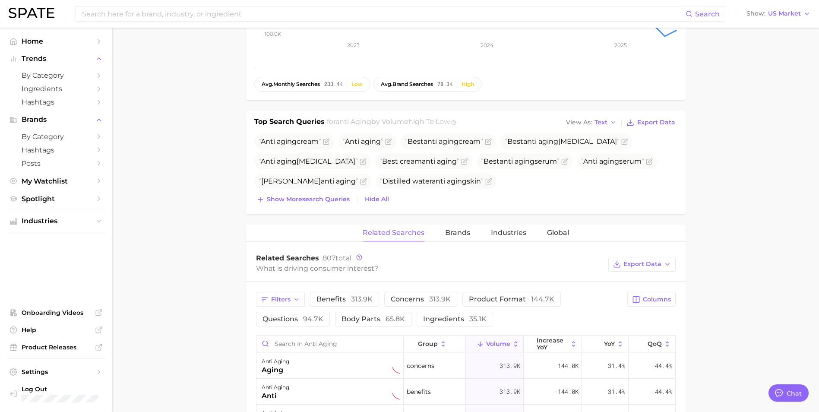
scroll to position [205, 0]
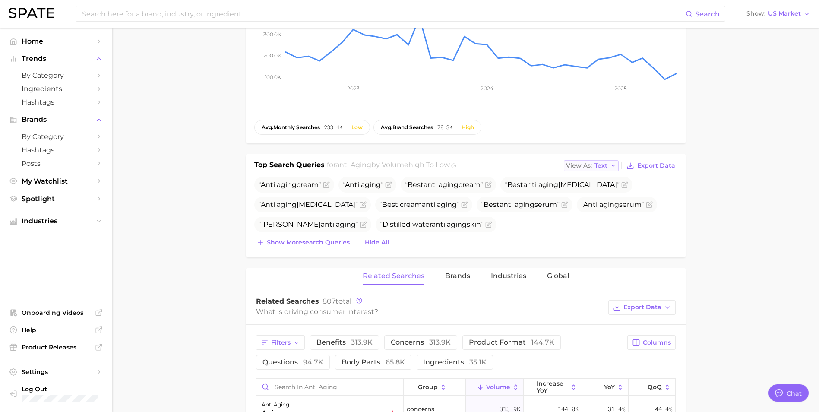
click at [612, 167] on icon "button" at bounding box center [613, 165] width 7 height 7
click at [592, 195] on span "Table" at bounding box center [586, 195] width 17 height 7
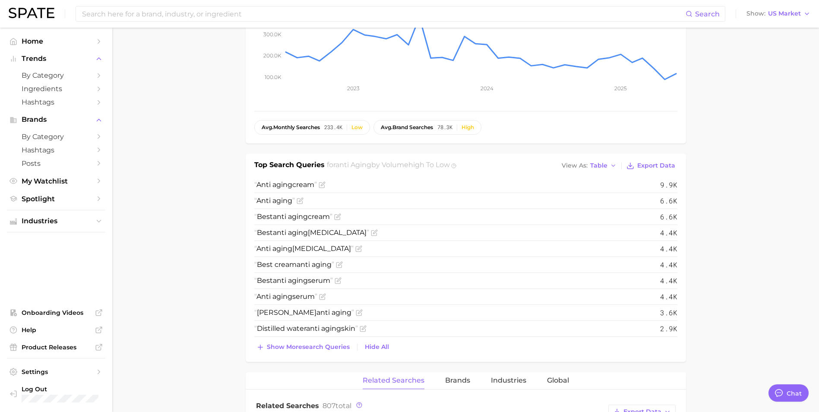
click at [763, 215] on main "anti aging Overview Google TikTok Instagram Beta anti aging Add to Watchlist Ex…" at bounding box center [465, 384] width 706 height 1125
click at [603, 163] on span "Table" at bounding box center [598, 165] width 17 height 5
click at [591, 181] on button "Text" at bounding box center [606, 180] width 95 height 16
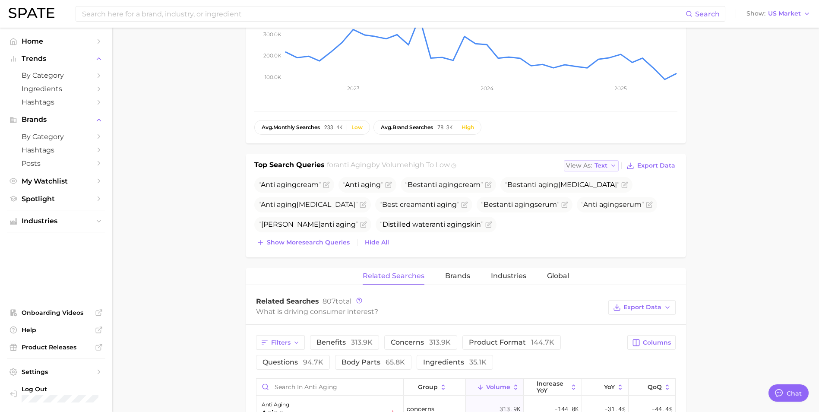
click at [611, 167] on icon "button" at bounding box center [613, 165] width 7 height 7
click at [589, 194] on span "Table" at bounding box center [586, 195] width 17 height 7
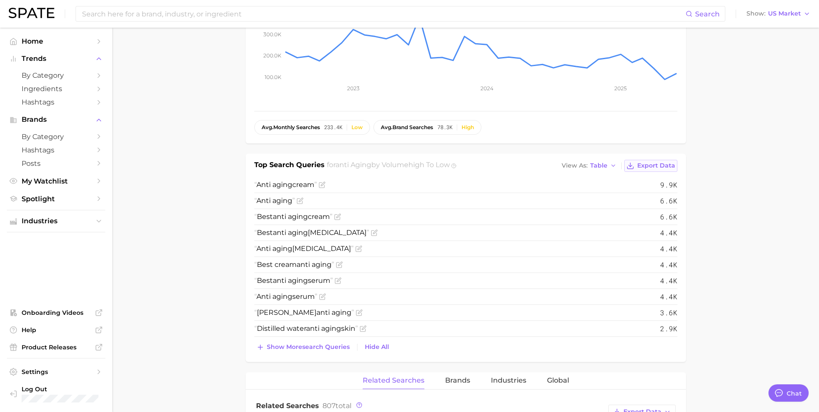
click at [648, 160] on button "Export Data" at bounding box center [650, 166] width 53 height 12
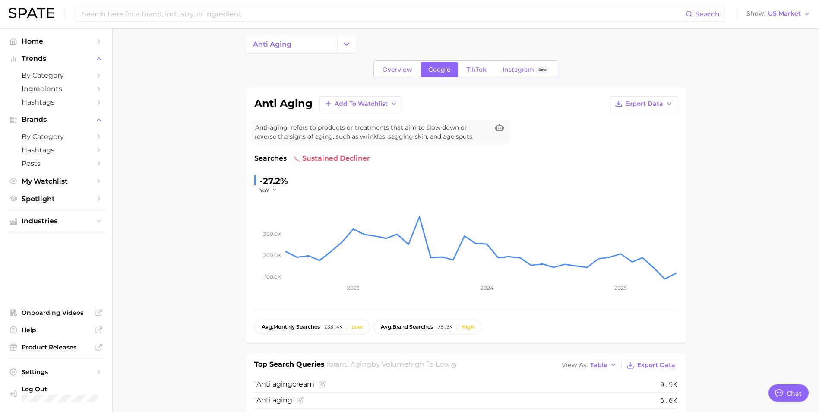
scroll to position [0, 0]
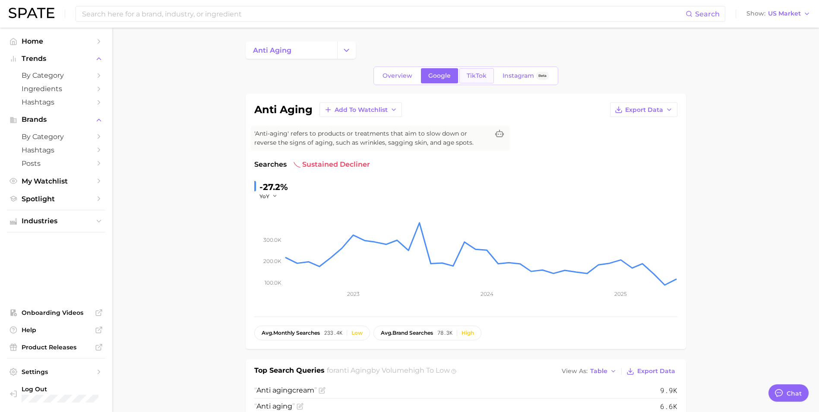
click at [478, 78] on span "TikTok" at bounding box center [476, 75] width 20 height 7
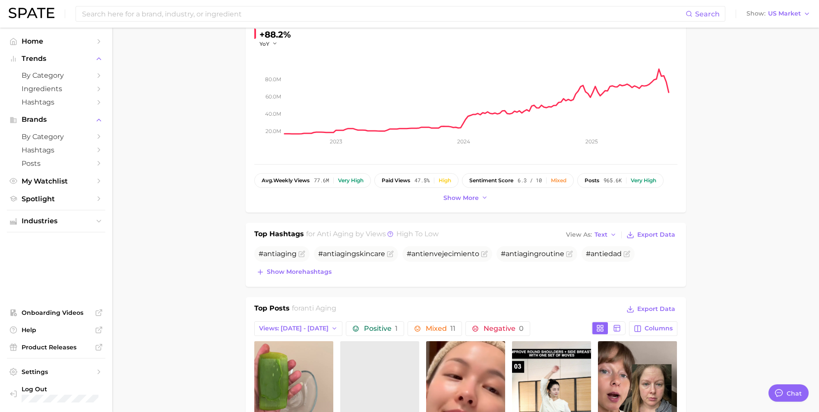
scroll to position [173, 0]
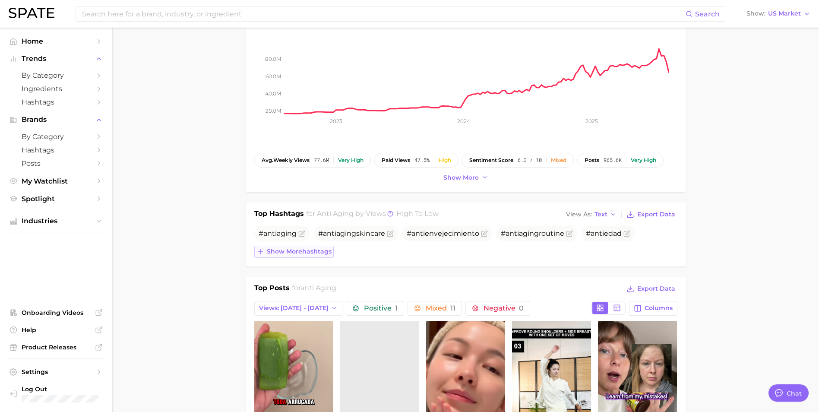
click at [270, 252] on span "Show more hashtags" at bounding box center [299, 251] width 65 height 7
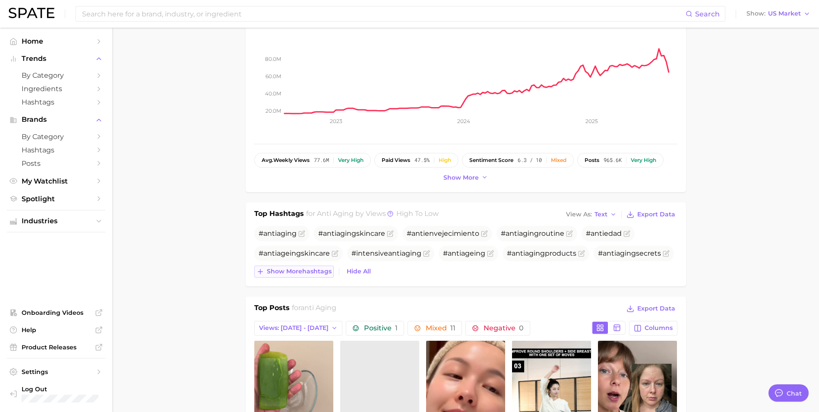
click at [309, 271] on span "Show more hashtags" at bounding box center [299, 271] width 65 height 7
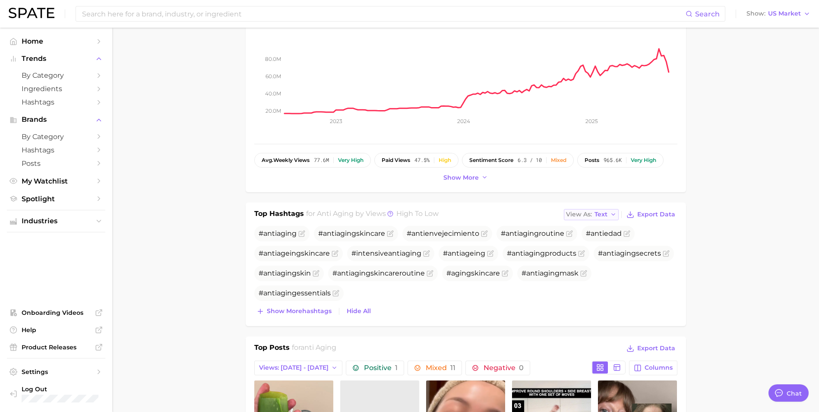
click at [605, 212] on span "Text" at bounding box center [600, 214] width 13 height 5
click at [600, 239] on button "Table" at bounding box center [611, 244] width 95 height 16
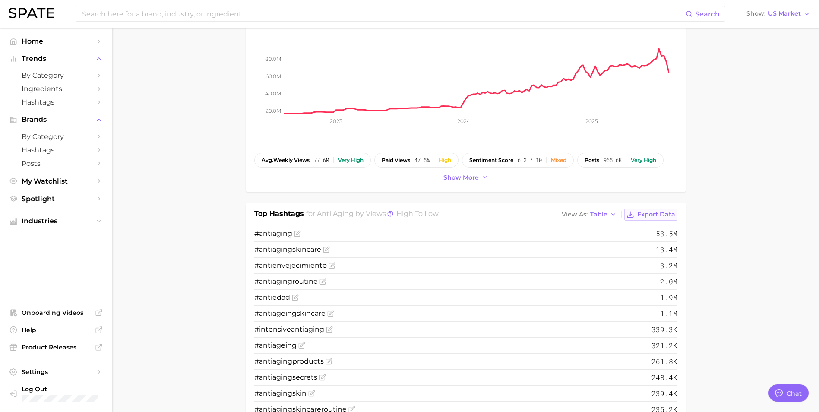
click at [663, 217] on span "Export Data" at bounding box center [656, 214] width 38 height 7
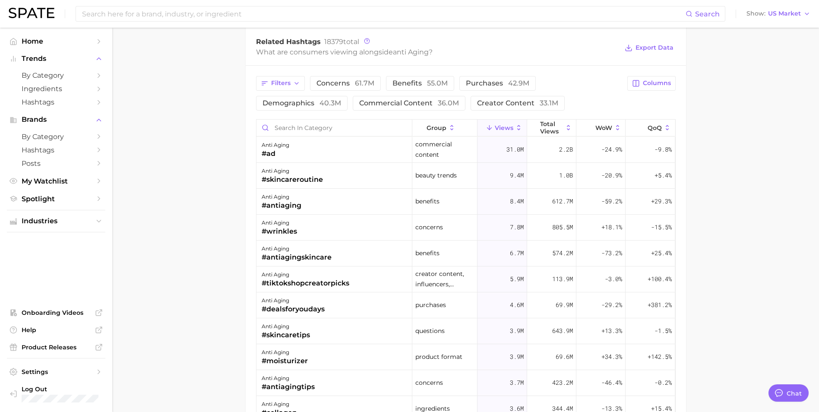
scroll to position [698, 0]
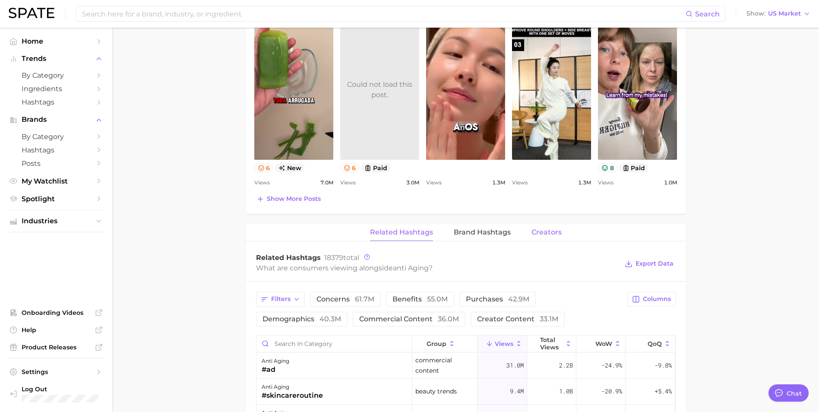
click at [536, 231] on span "Creators" at bounding box center [546, 232] width 30 height 8
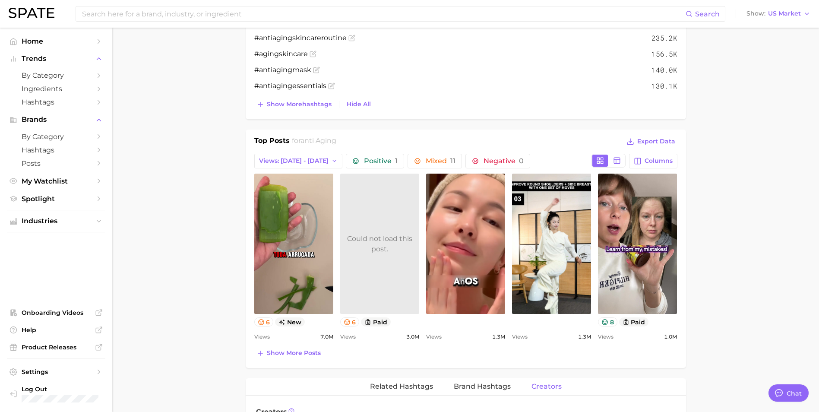
scroll to position [568, 0]
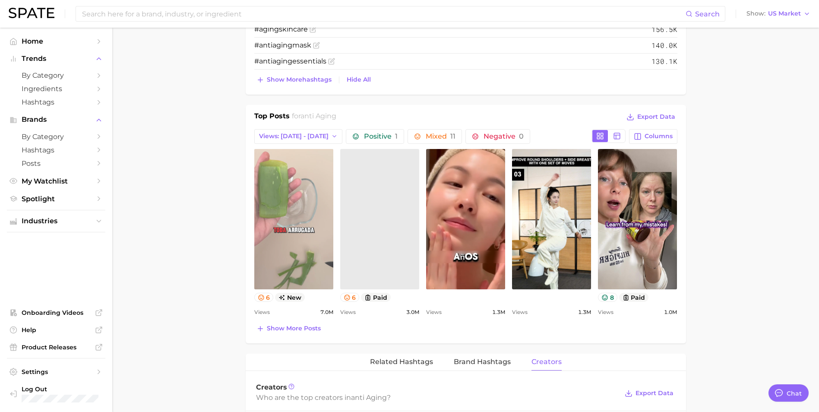
click at [289, 210] on link "view post on TikTok" at bounding box center [293, 219] width 79 height 140
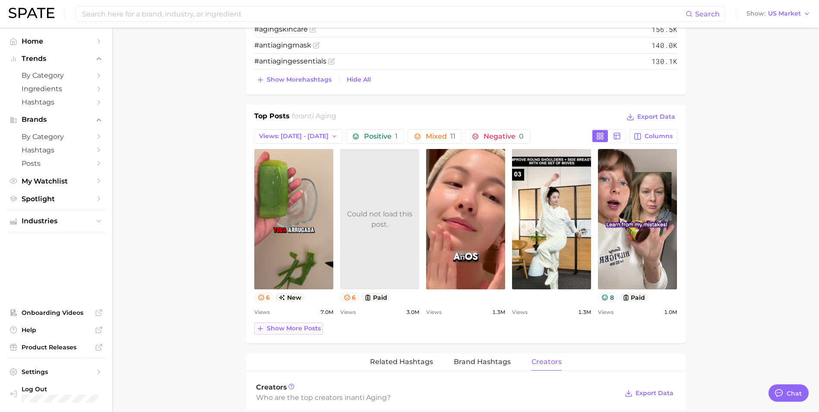
click at [310, 329] on span "Show more posts" at bounding box center [294, 328] width 54 height 7
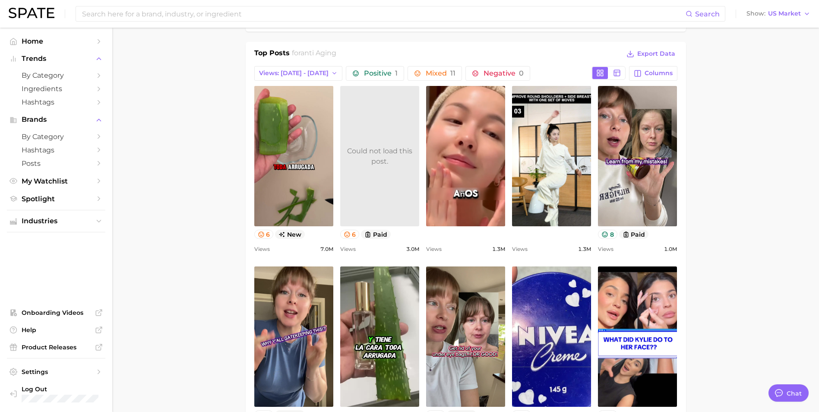
scroll to position [698, 0]
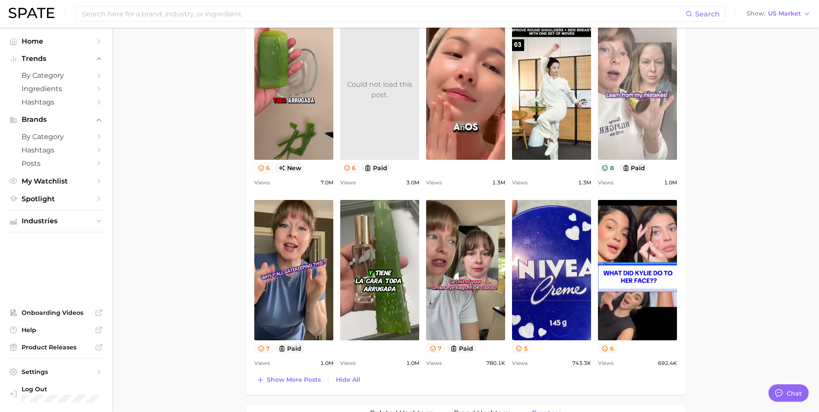
click at [635, 119] on link "view post on TikTok" at bounding box center [637, 89] width 79 height 140
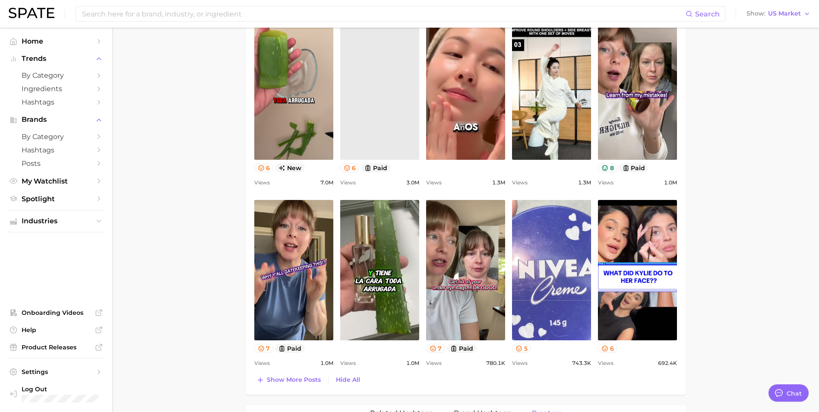
click at [566, 232] on link "view post on TikTok" at bounding box center [551, 270] width 79 height 140
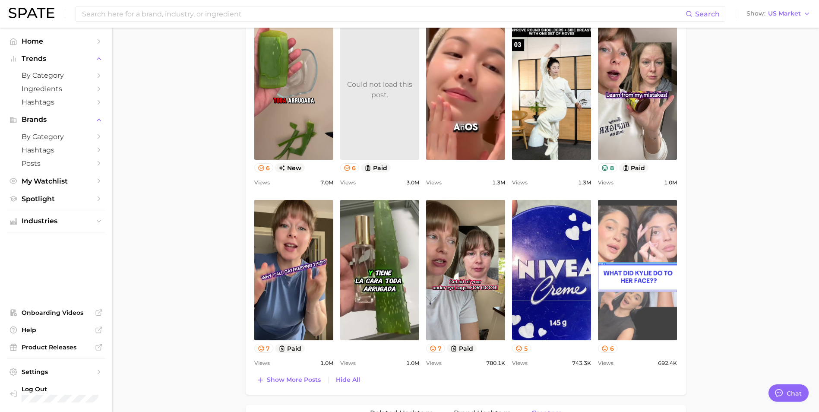
click at [624, 316] on link "view post on TikTok" at bounding box center [637, 270] width 79 height 140
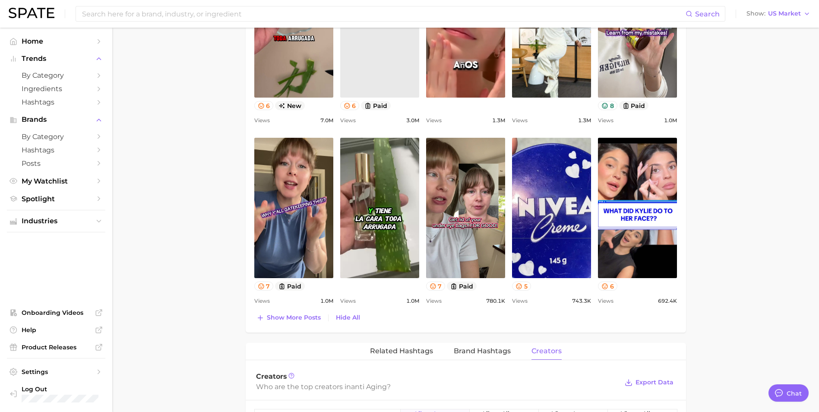
scroll to position [784, 0]
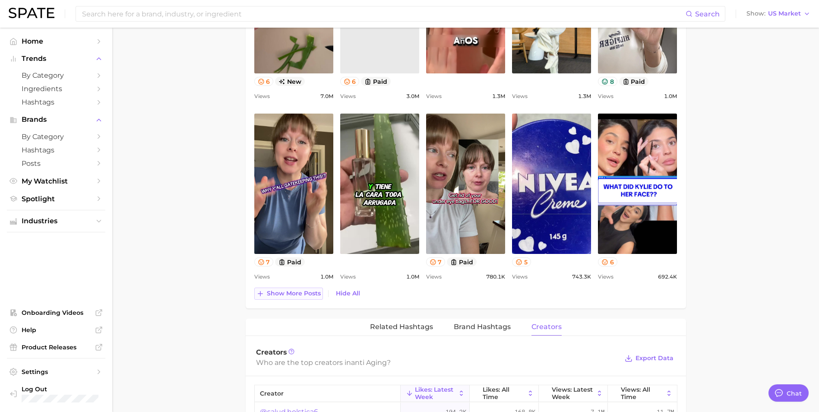
click at [293, 291] on span "Show more posts" at bounding box center [294, 293] width 54 height 7
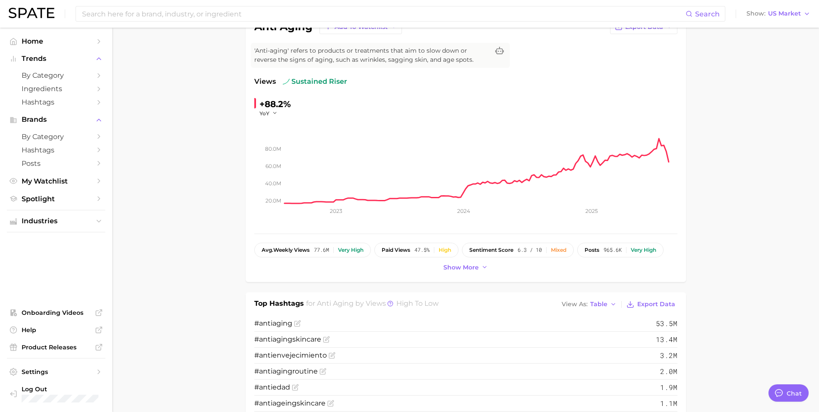
scroll to position [0, 0]
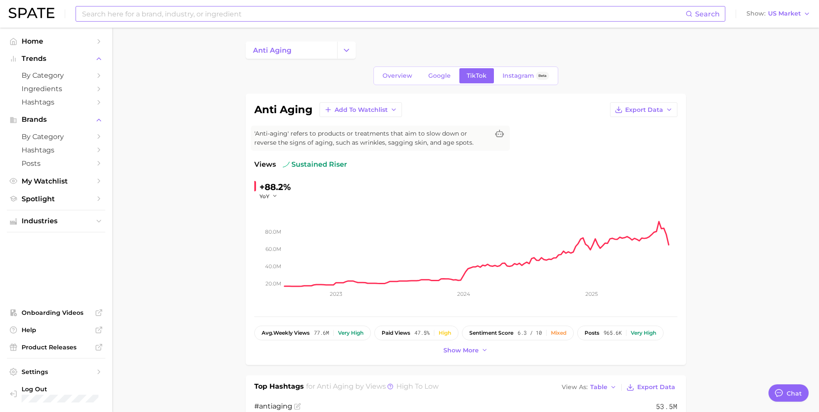
type textarea "x"
